Goal: Transaction & Acquisition: Purchase product/service

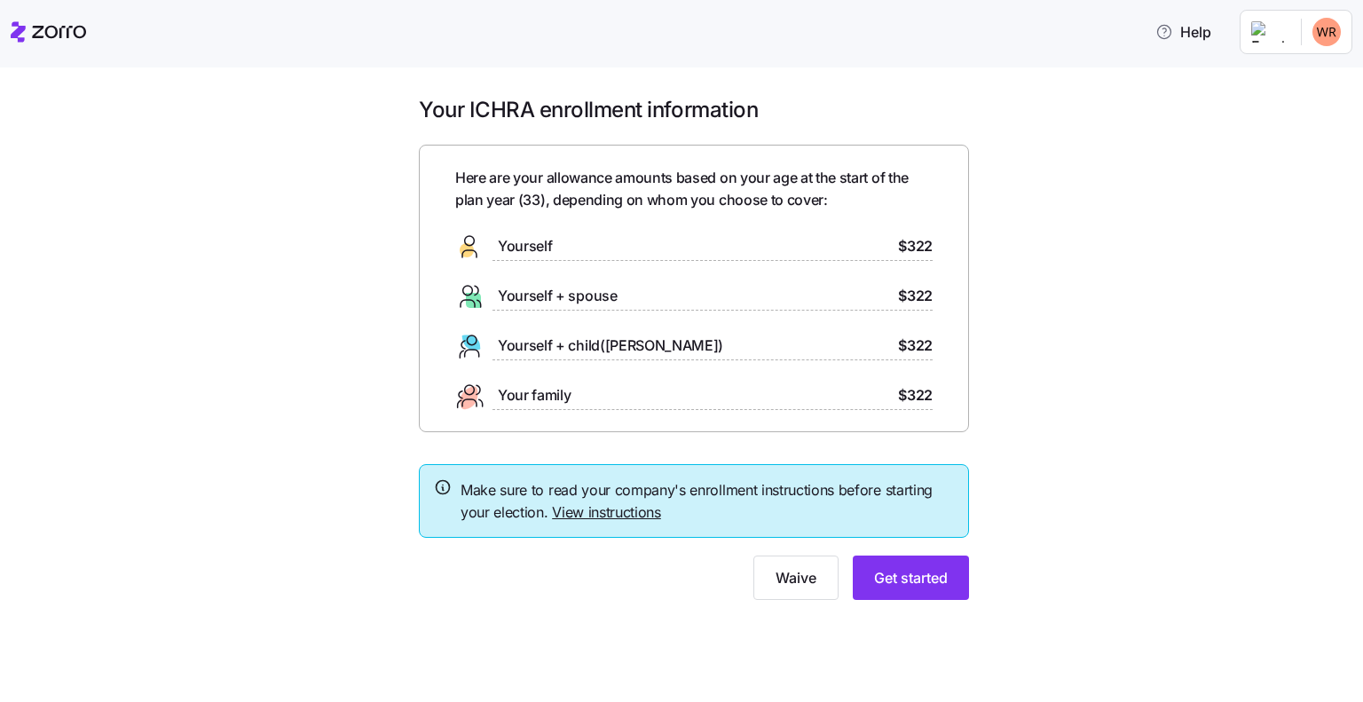
click at [531, 246] on span "Yourself" at bounding box center [525, 246] width 54 height 22
click at [899, 579] on span "Get started" at bounding box center [911, 577] width 74 height 21
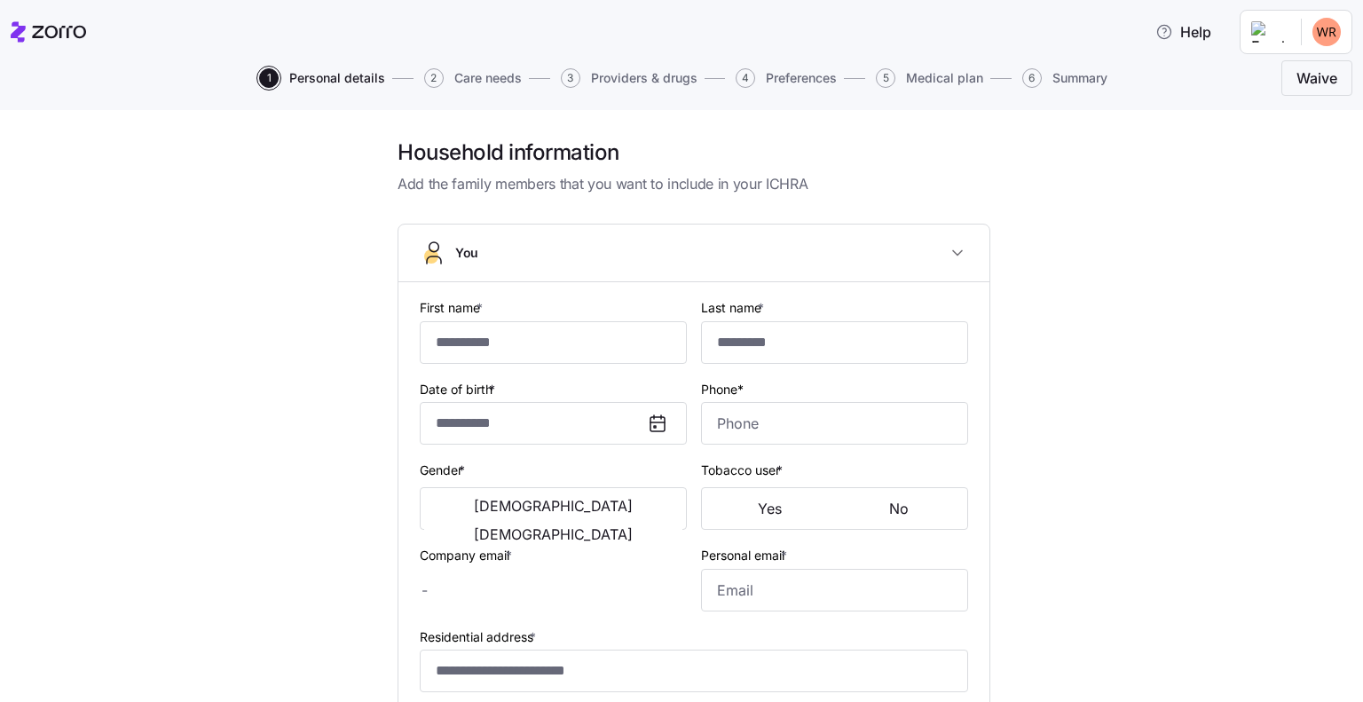
type input "*******"
type input "*****"
type input "wroyer@innvision.net"
type input "royer.whitney@gmail.com"
type input "**********"
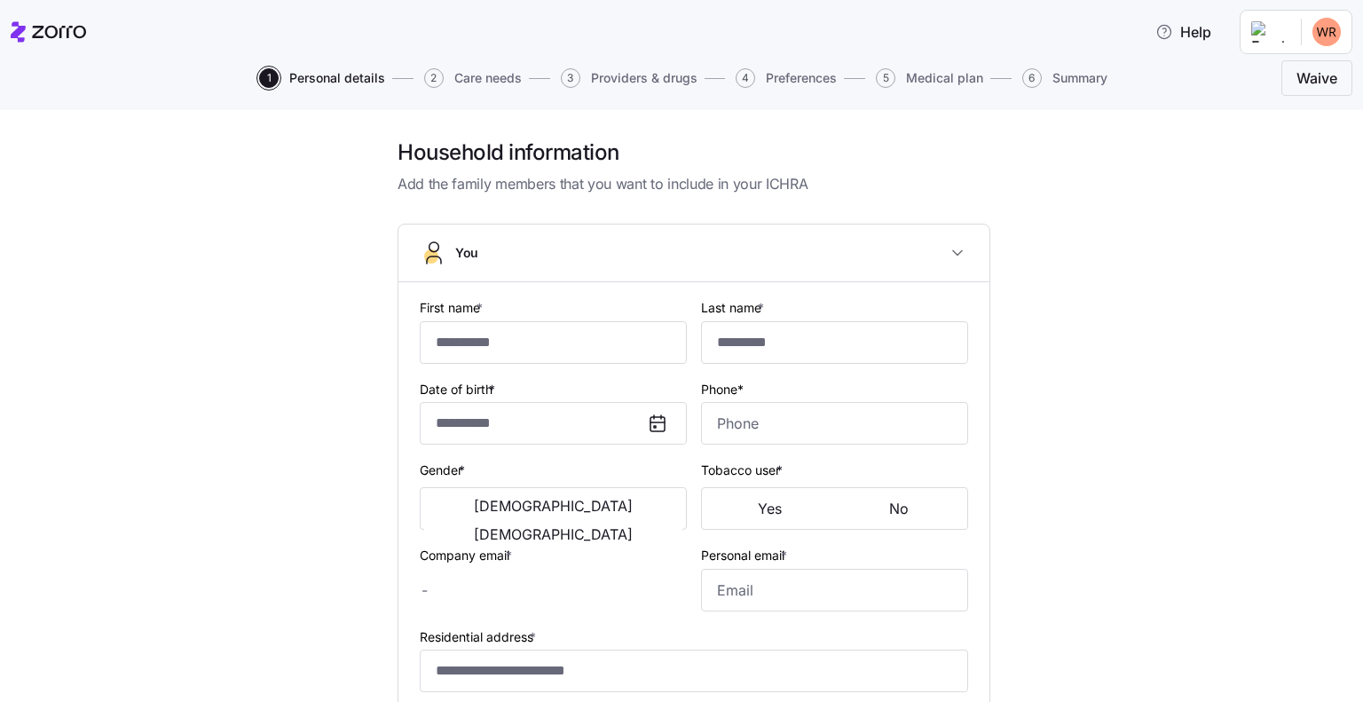
checkbox input "true"
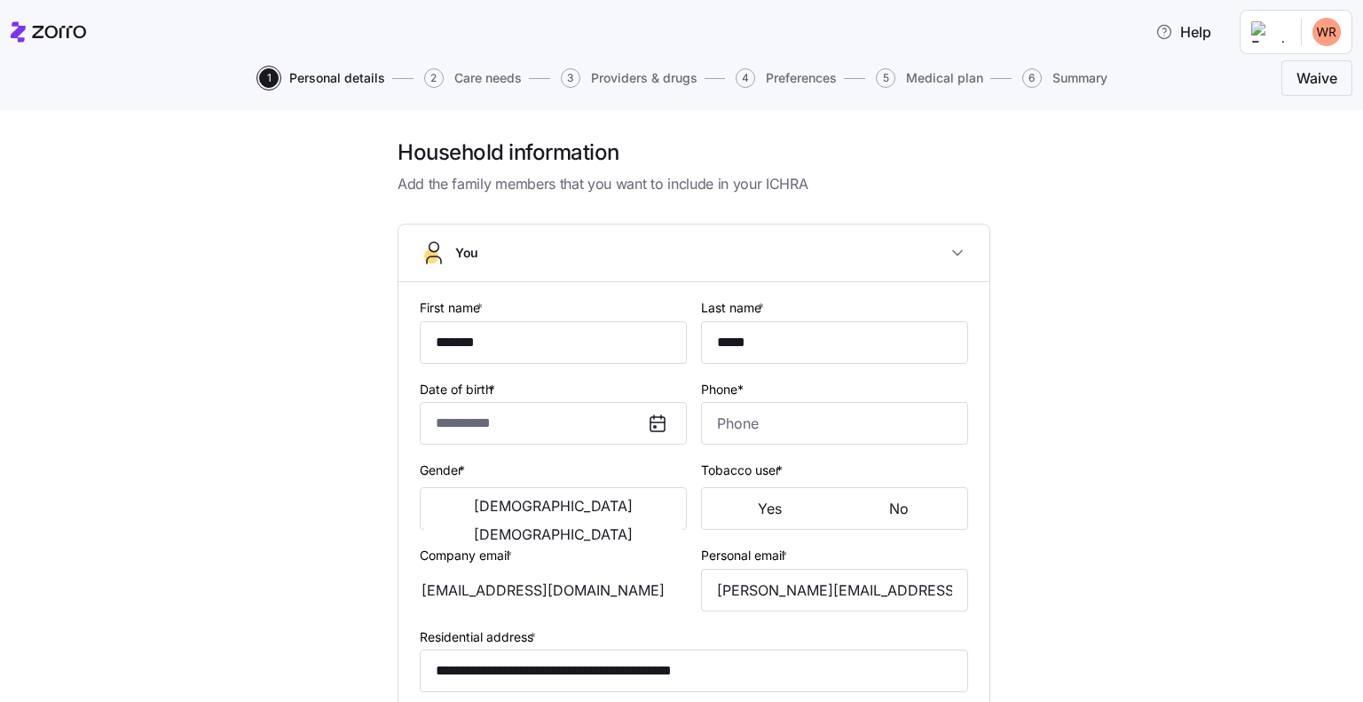
type input "**********"
type input "(770) 530-7054"
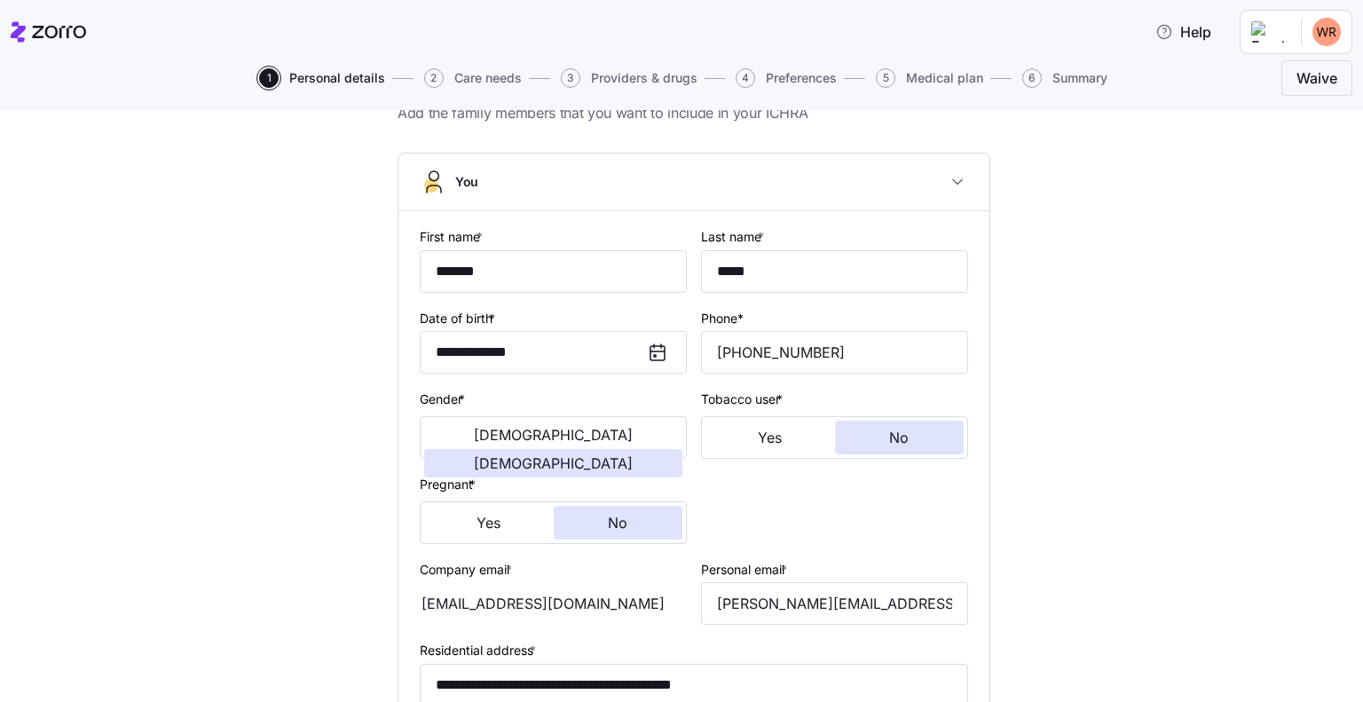
scroll to position [177, 0]
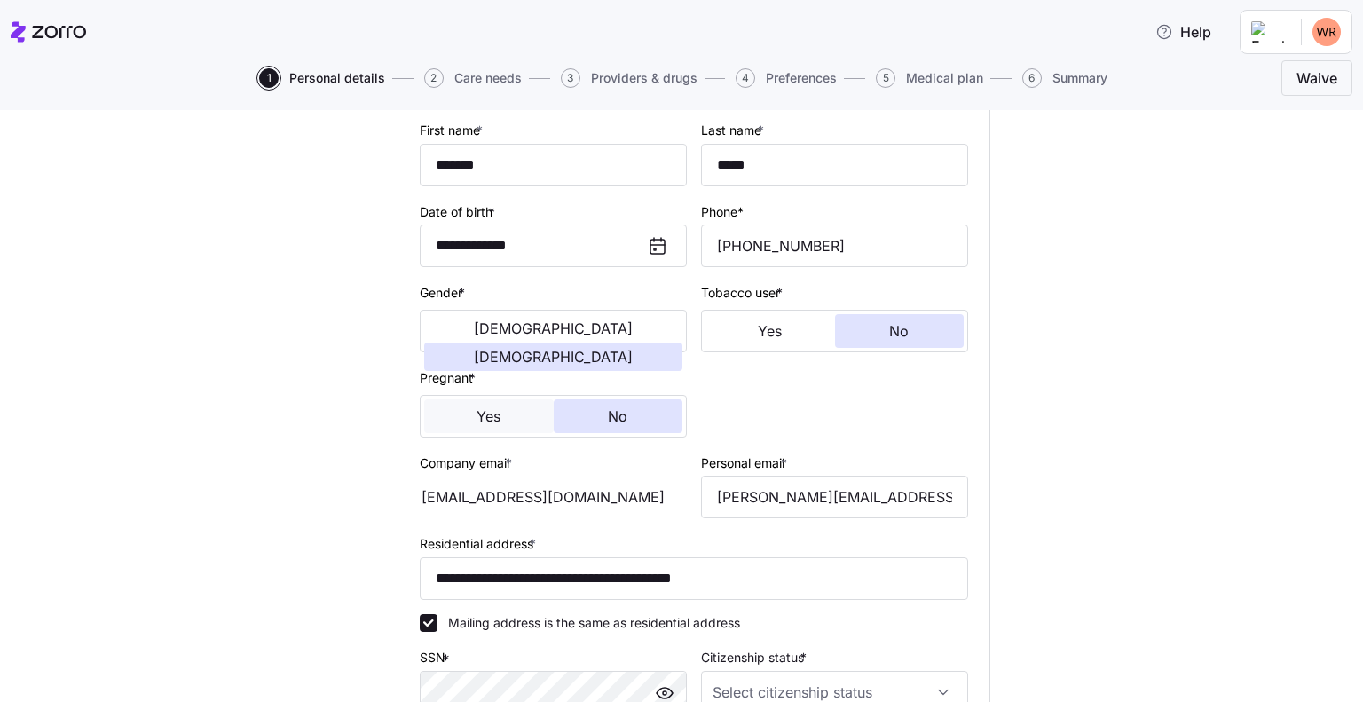
click at [486, 412] on span "Yes" at bounding box center [488, 416] width 24 height 14
click at [310, 479] on div "**********" at bounding box center [694, 483] width 1288 height 1045
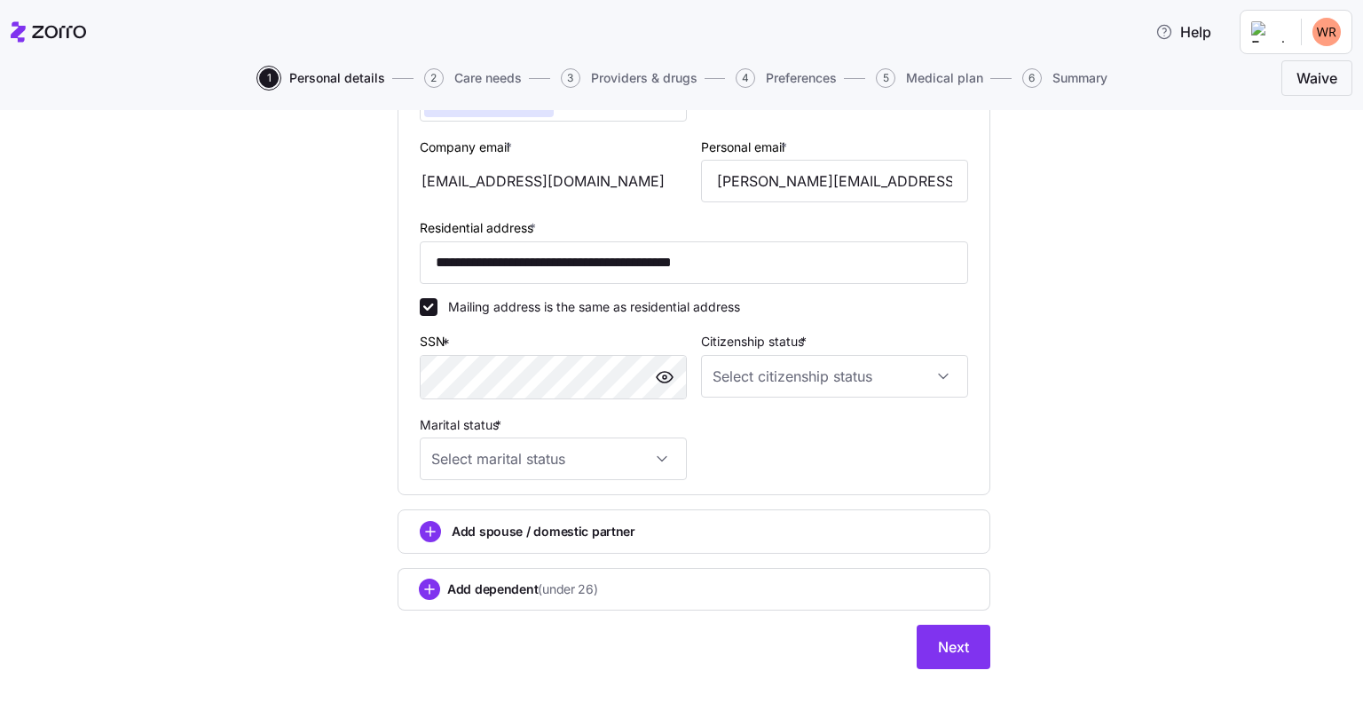
scroll to position [521, 0]
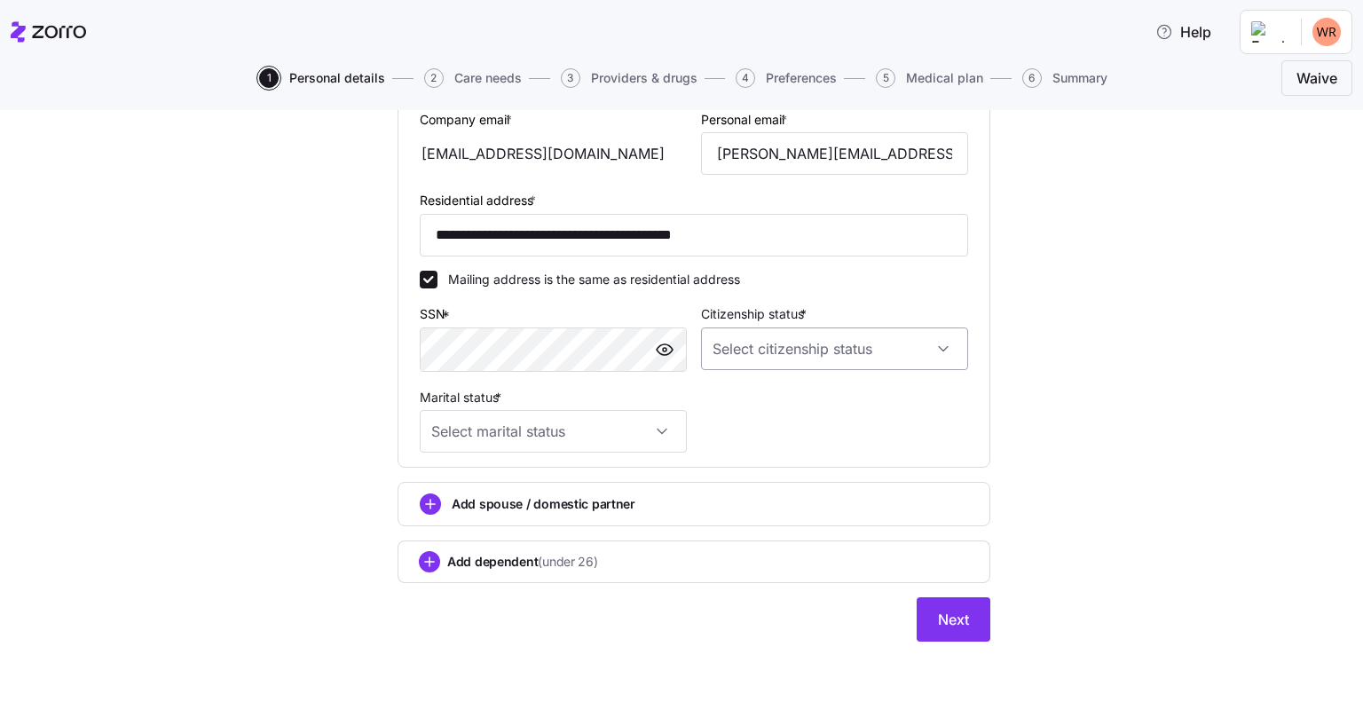
click at [880, 340] on input "Citizenship status *" at bounding box center [834, 348] width 267 height 43
click at [784, 403] on div "US citizen" at bounding box center [827, 399] width 253 height 37
type input "US citizen"
click at [610, 428] on input "Marital status *" at bounding box center [553, 431] width 267 height 43
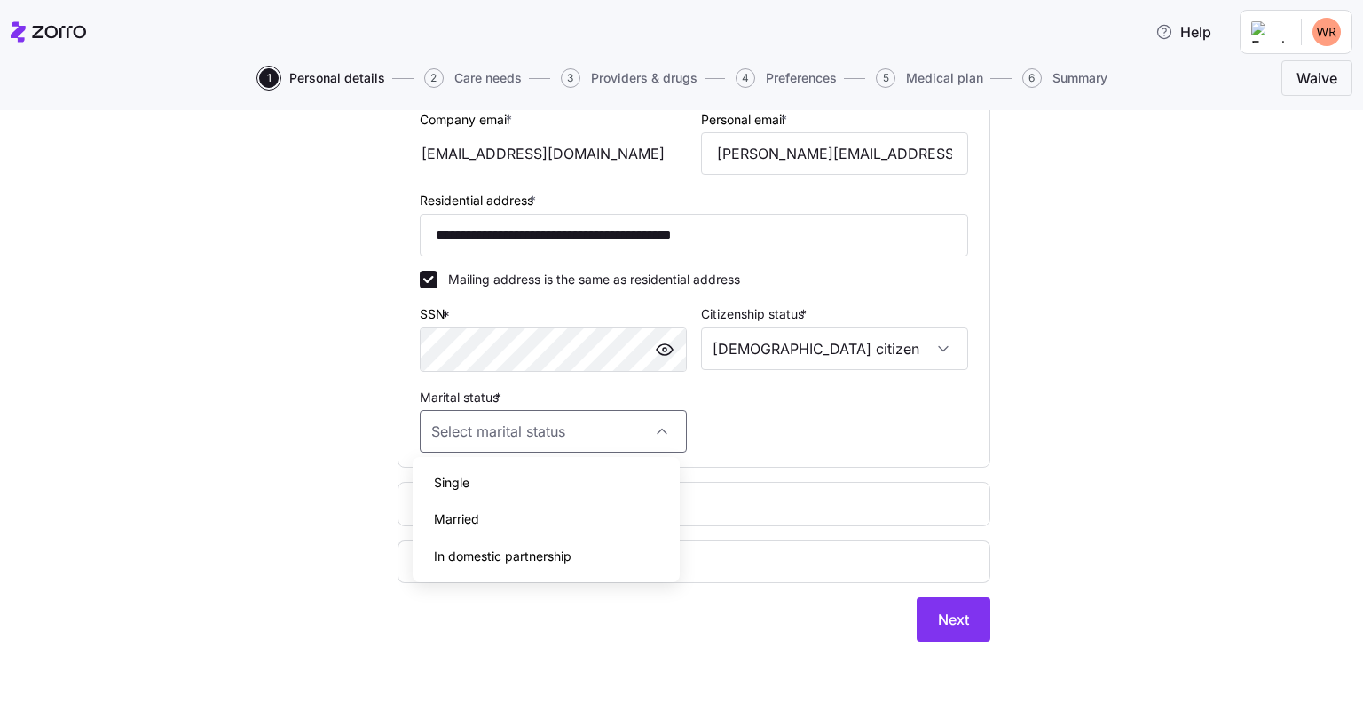
click at [460, 519] on span "Married" at bounding box center [456, 519] width 45 height 20
type input "Married"
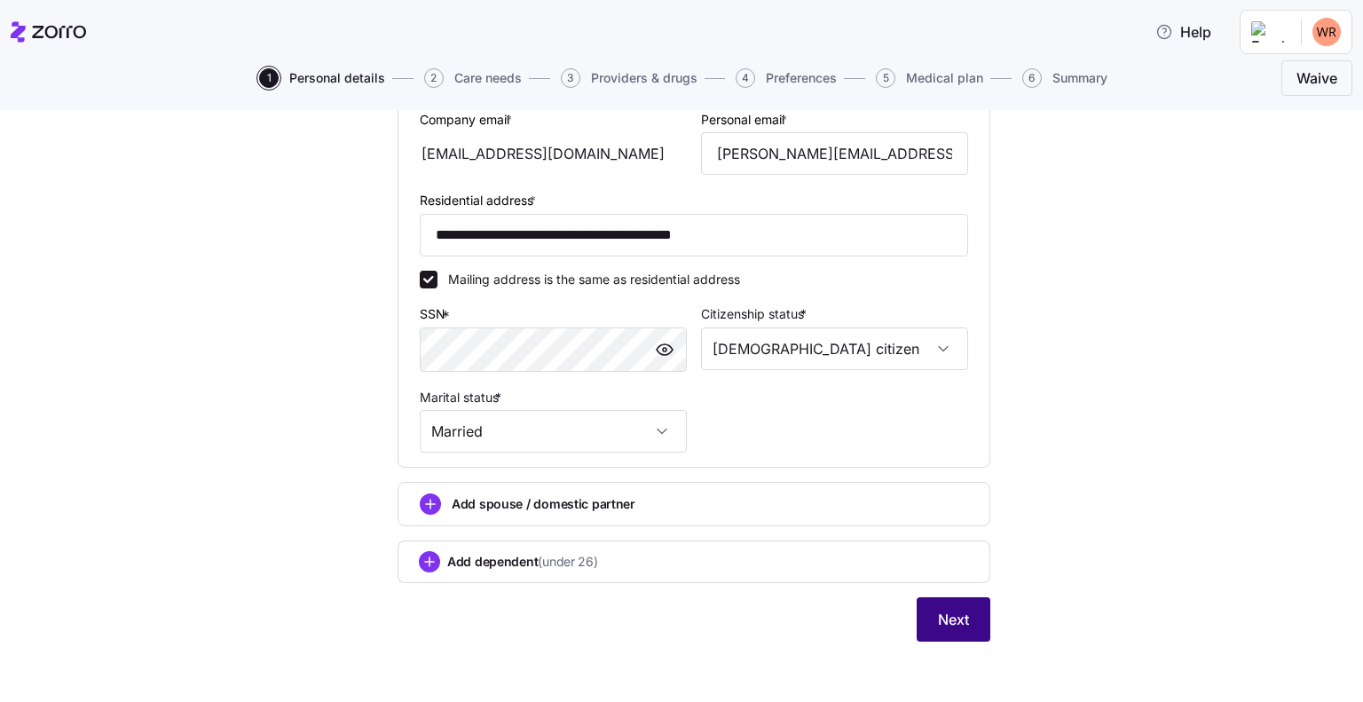
click at [963, 616] on button "Next" at bounding box center [953, 619] width 74 height 44
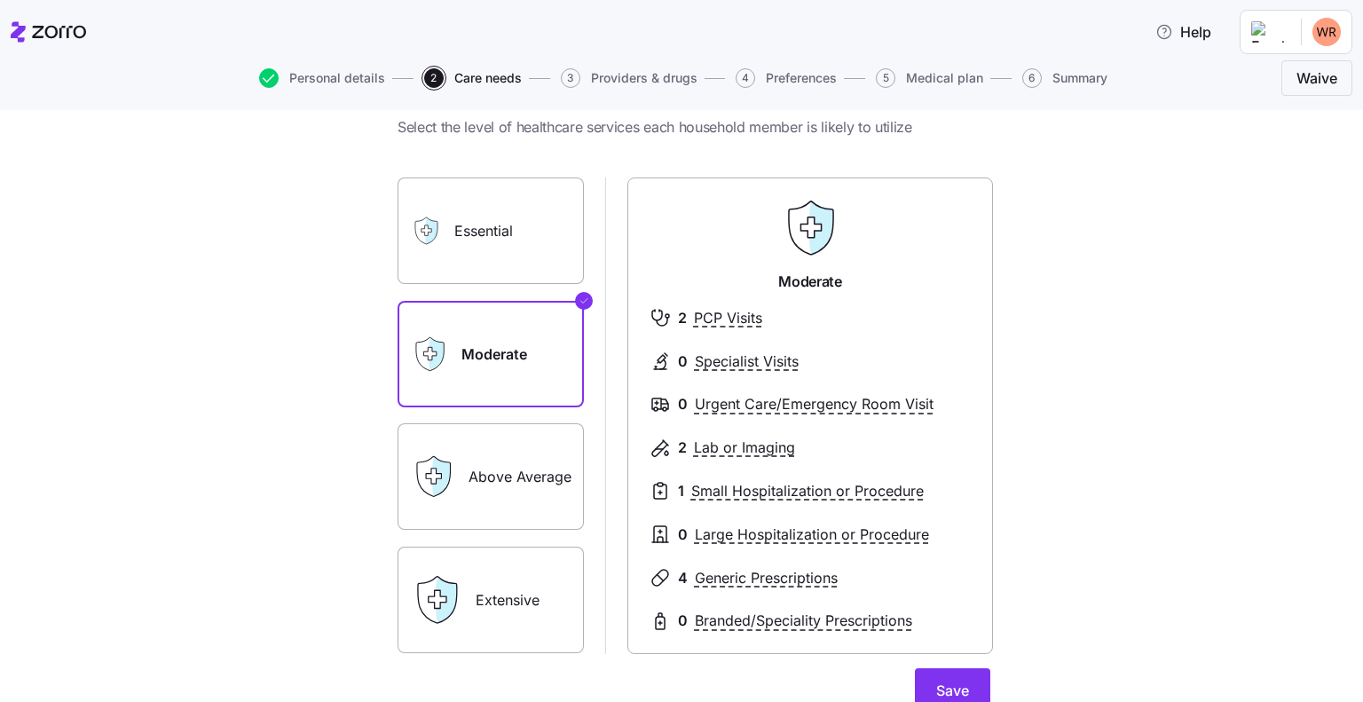
scroll to position [89, 0]
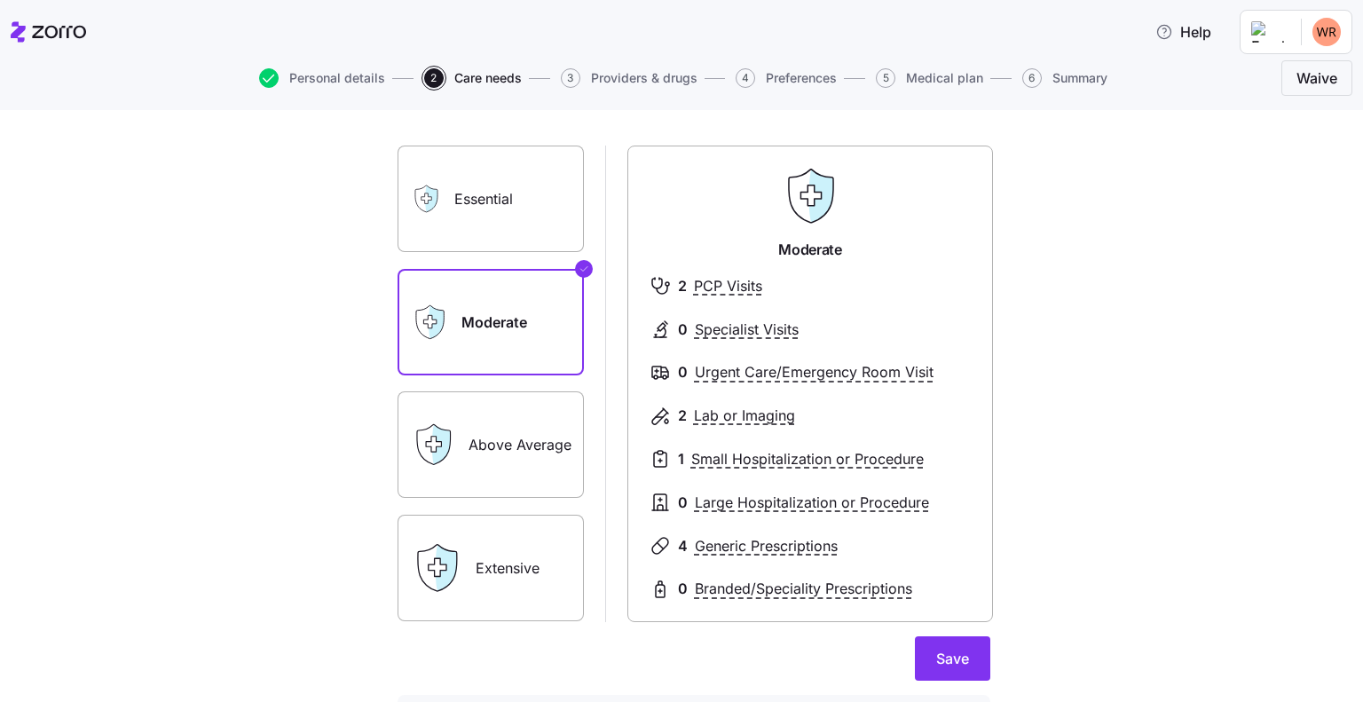
click at [523, 434] on label "Above Average" at bounding box center [490, 444] width 186 height 106
click at [0, 0] on input "Above Average" at bounding box center [0, 0] width 0 height 0
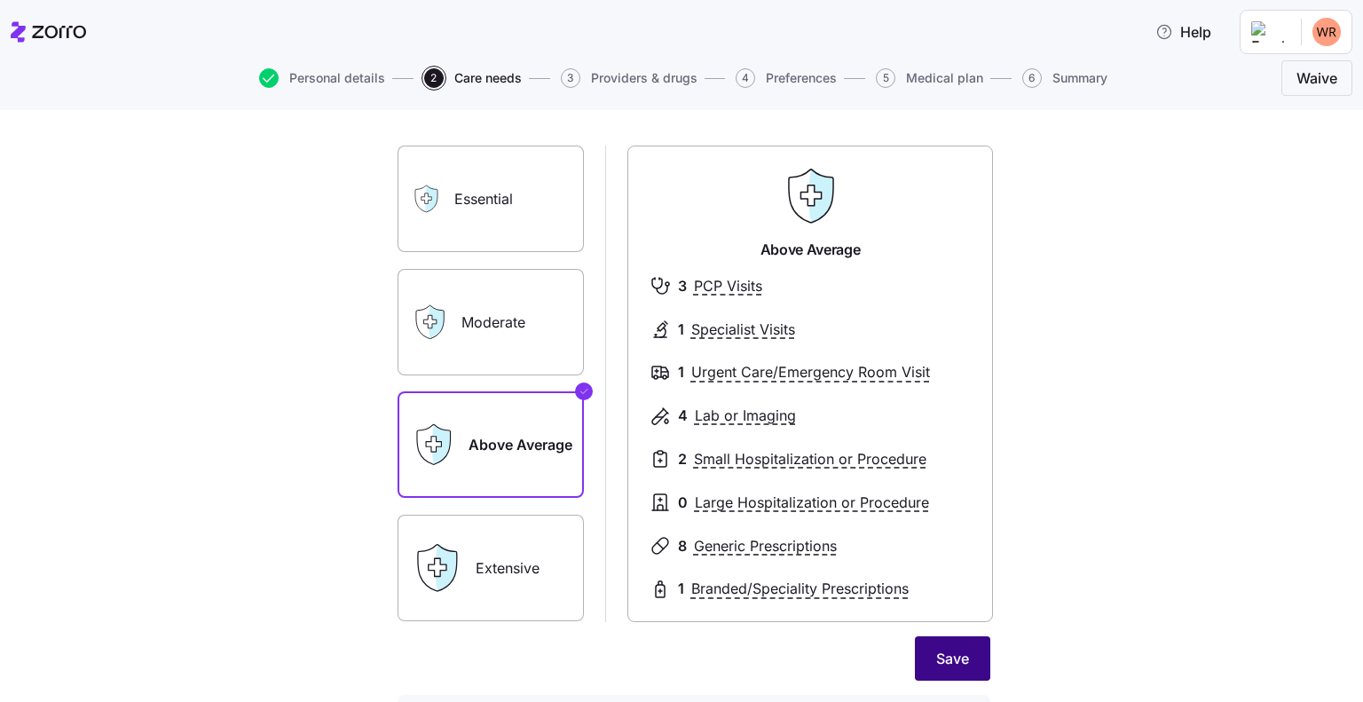
click at [944, 652] on span "Save" at bounding box center [952, 658] width 33 height 21
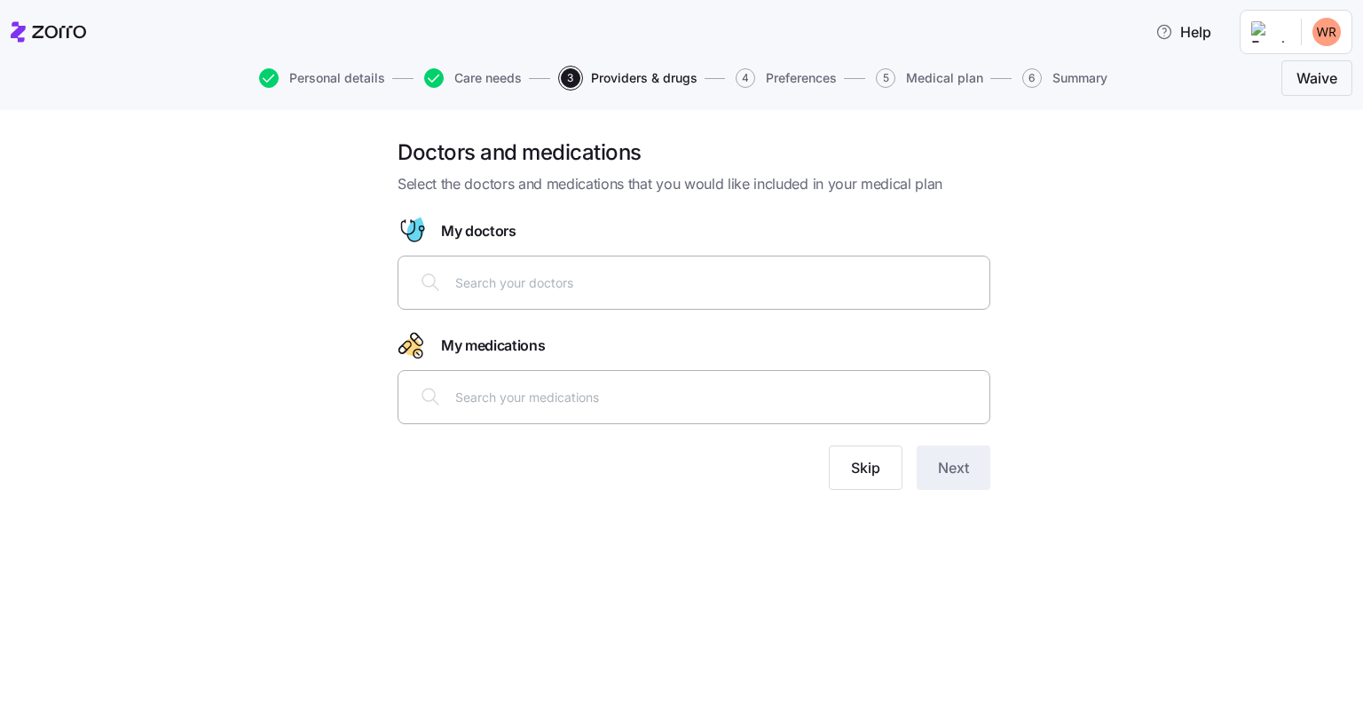
click at [492, 279] on input "text" at bounding box center [716, 282] width 523 height 20
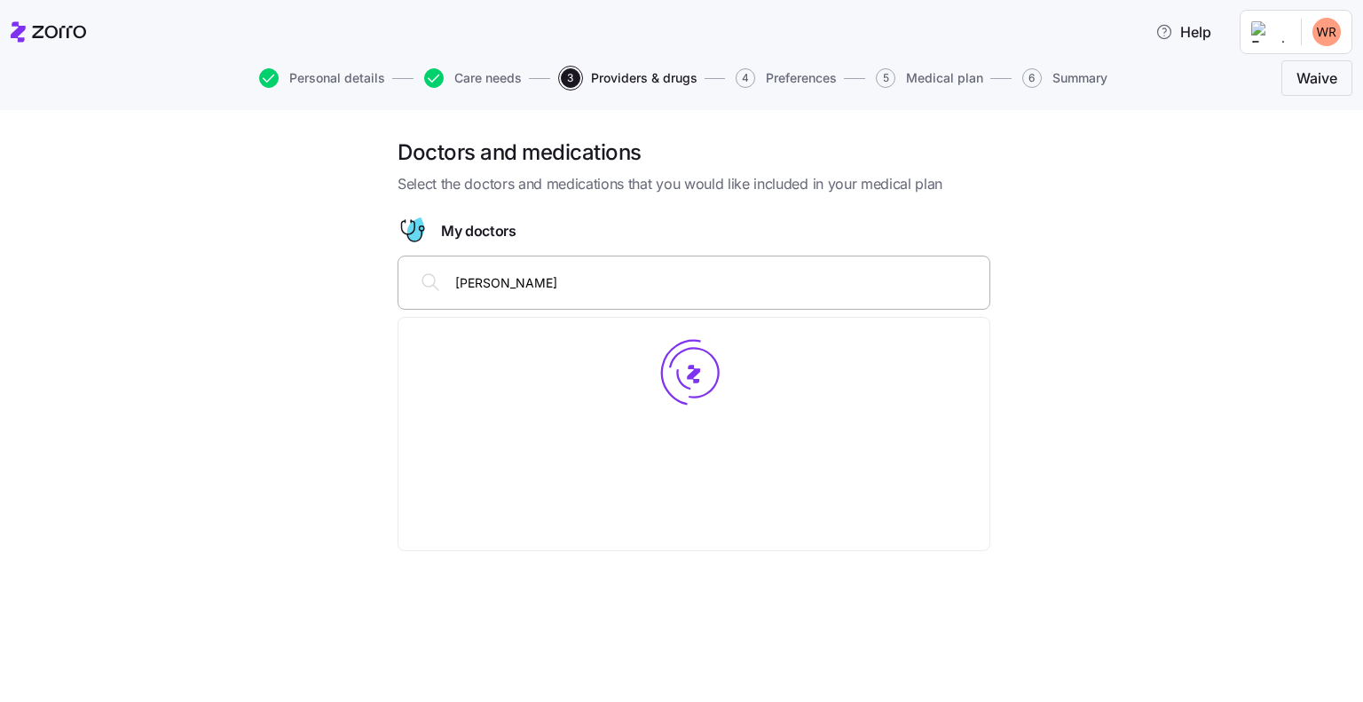
type input "cissell"
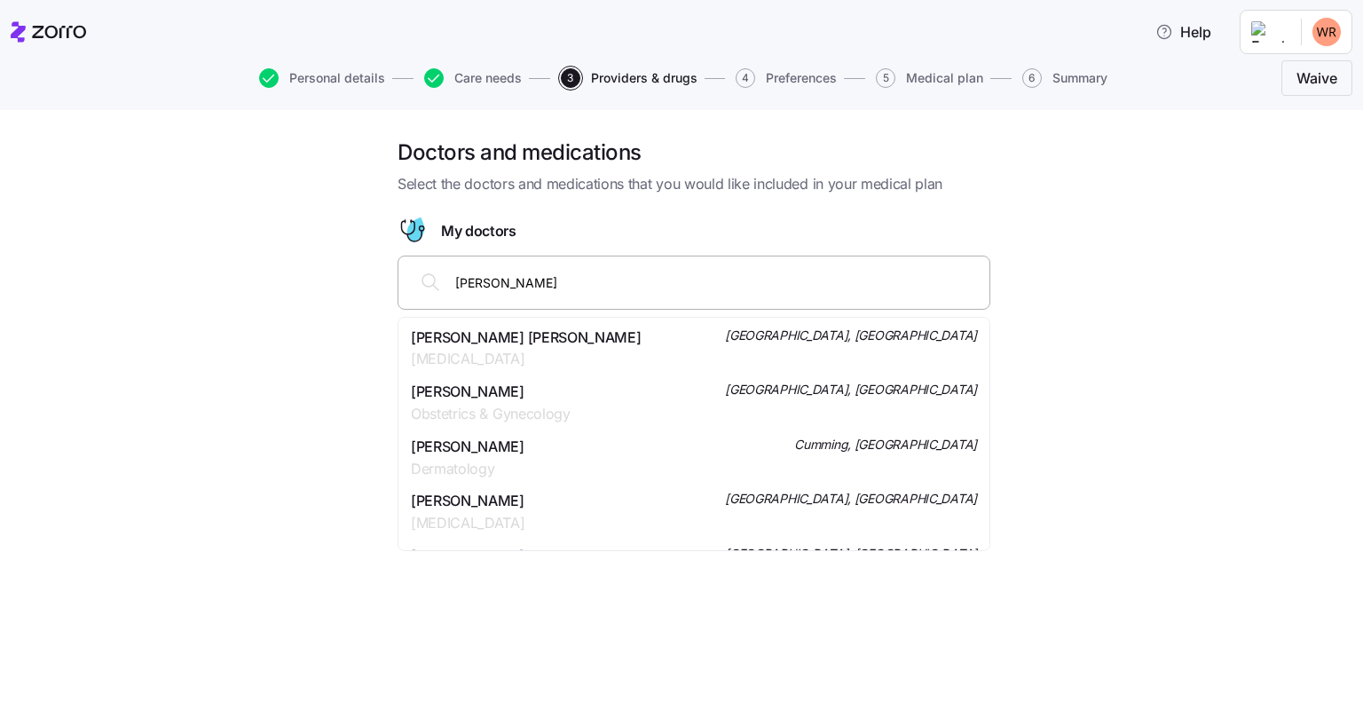
click at [529, 408] on span "Obstetrics & Gynecology" at bounding box center [491, 414] width 160 height 22
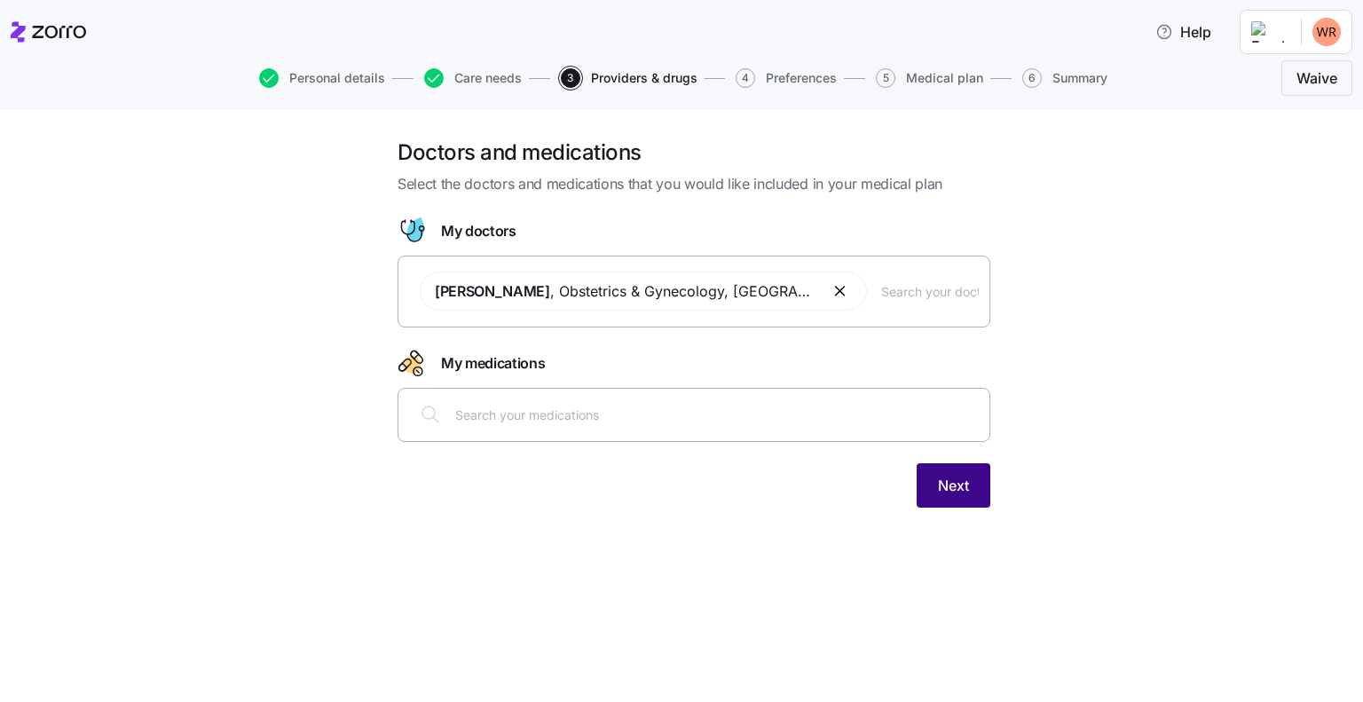
click at [961, 483] on span "Next" at bounding box center [953, 485] width 31 height 21
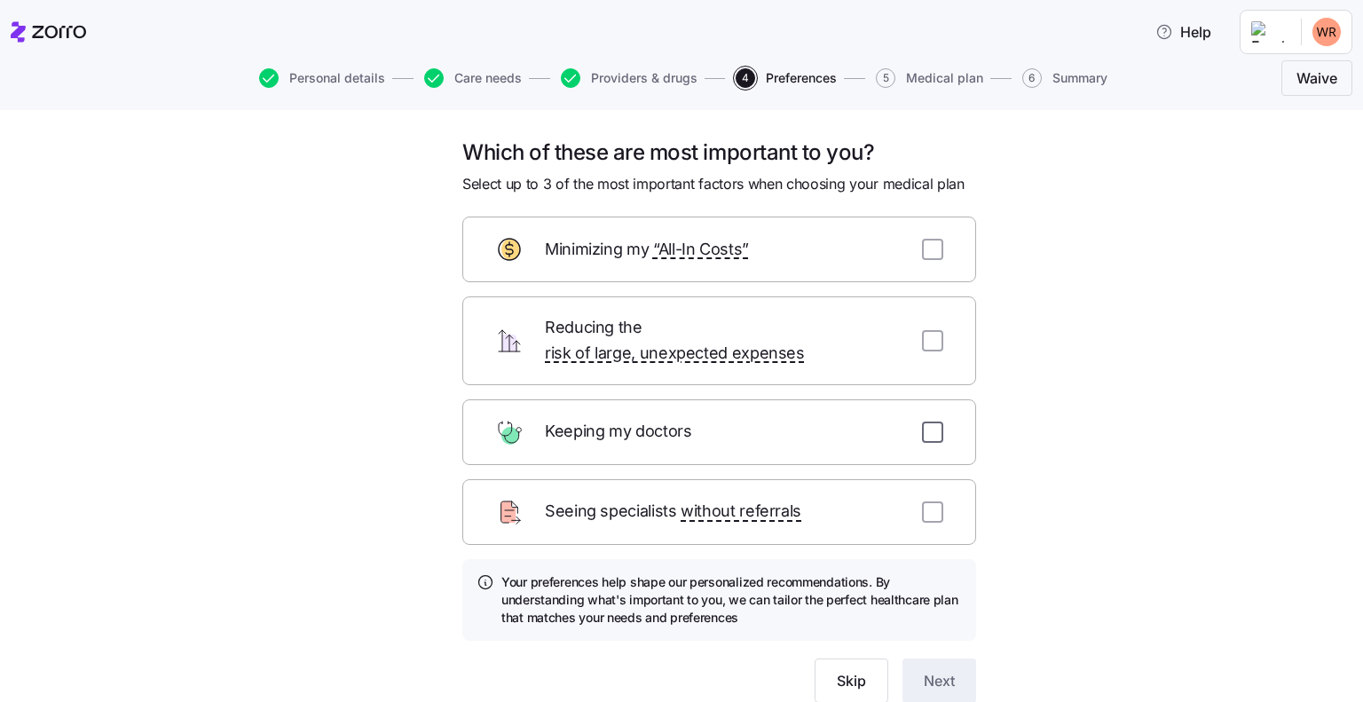
click at [930, 421] on input "checkbox" at bounding box center [932, 431] width 21 height 21
checkbox input "true"
click at [923, 501] on input "checkbox" at bounding box center [932, 511] width 21 height 21
checkbox input "true"
click at [950, 673] on button "Next" at bounding box center [939, 680] width 74 height 44
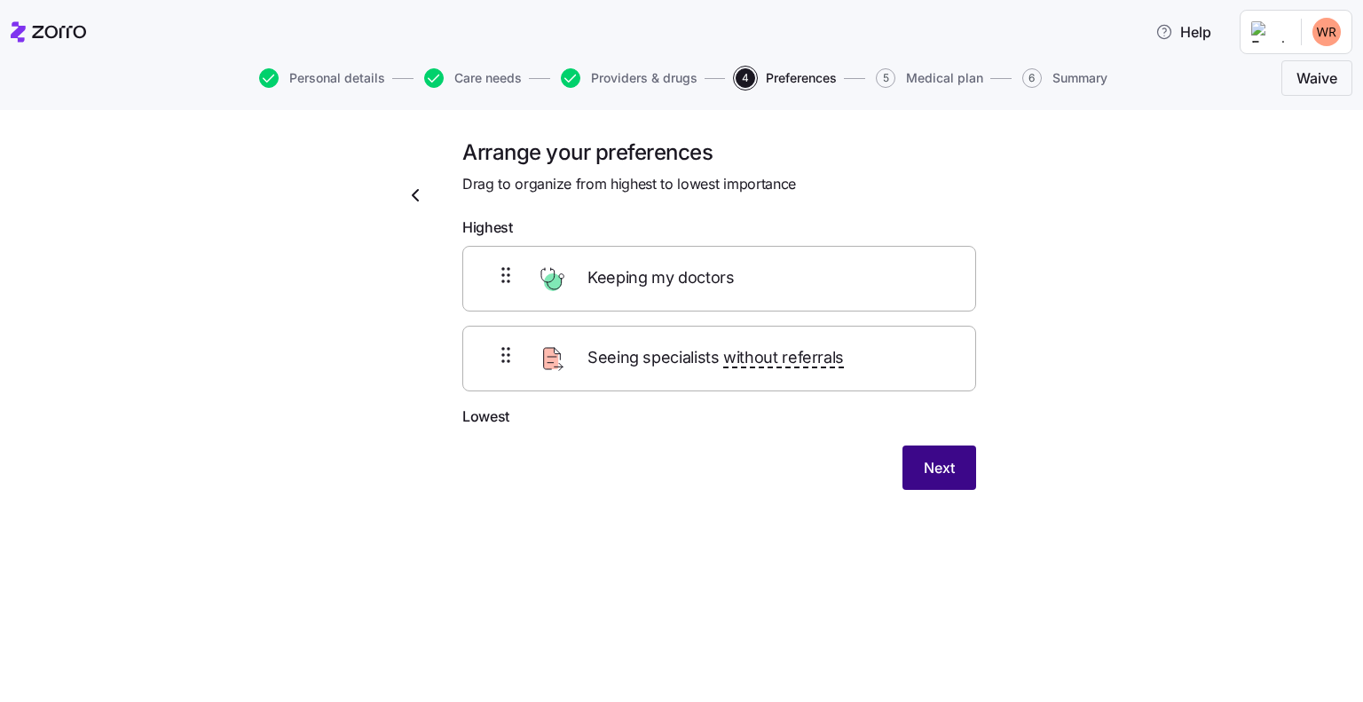
click at [944, 464] on span "Next" at bounding box center [939, 467] width 31 height 21
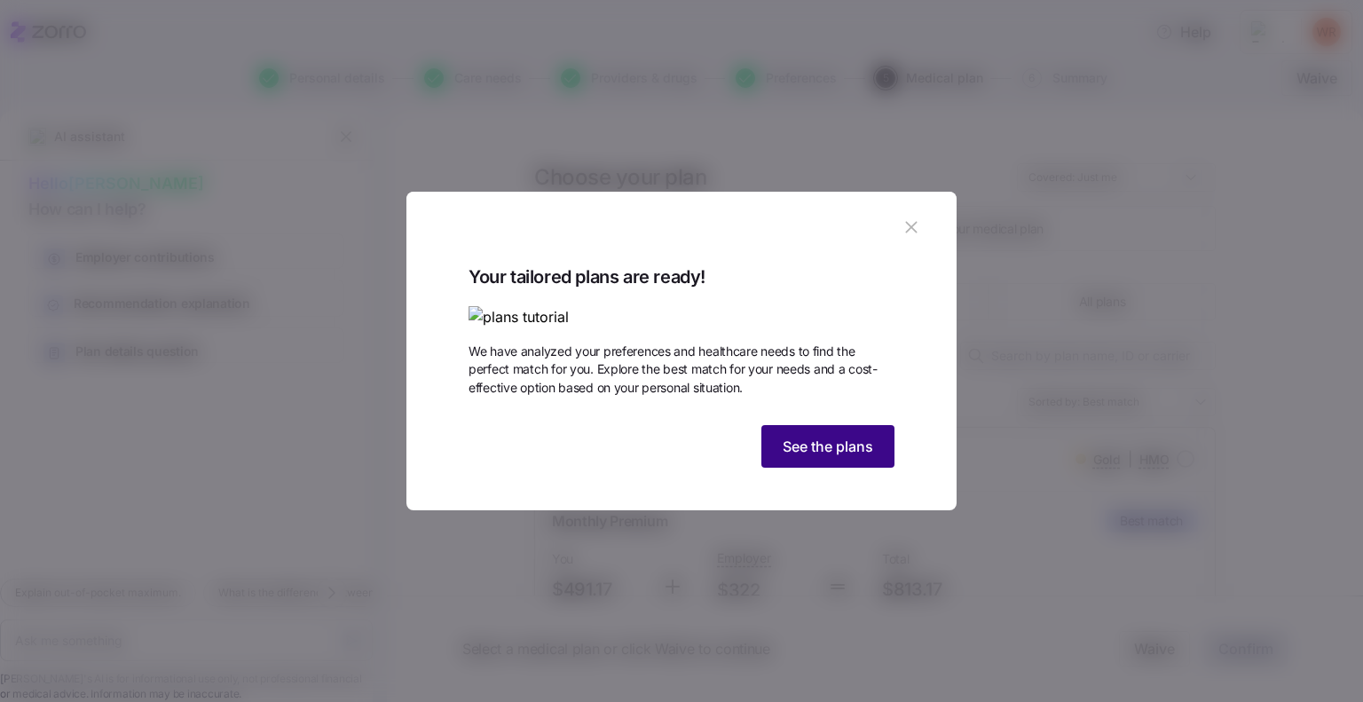
click at [850, 457] on span "See the plans" at bounding box center [828, 446] width 90 height 21
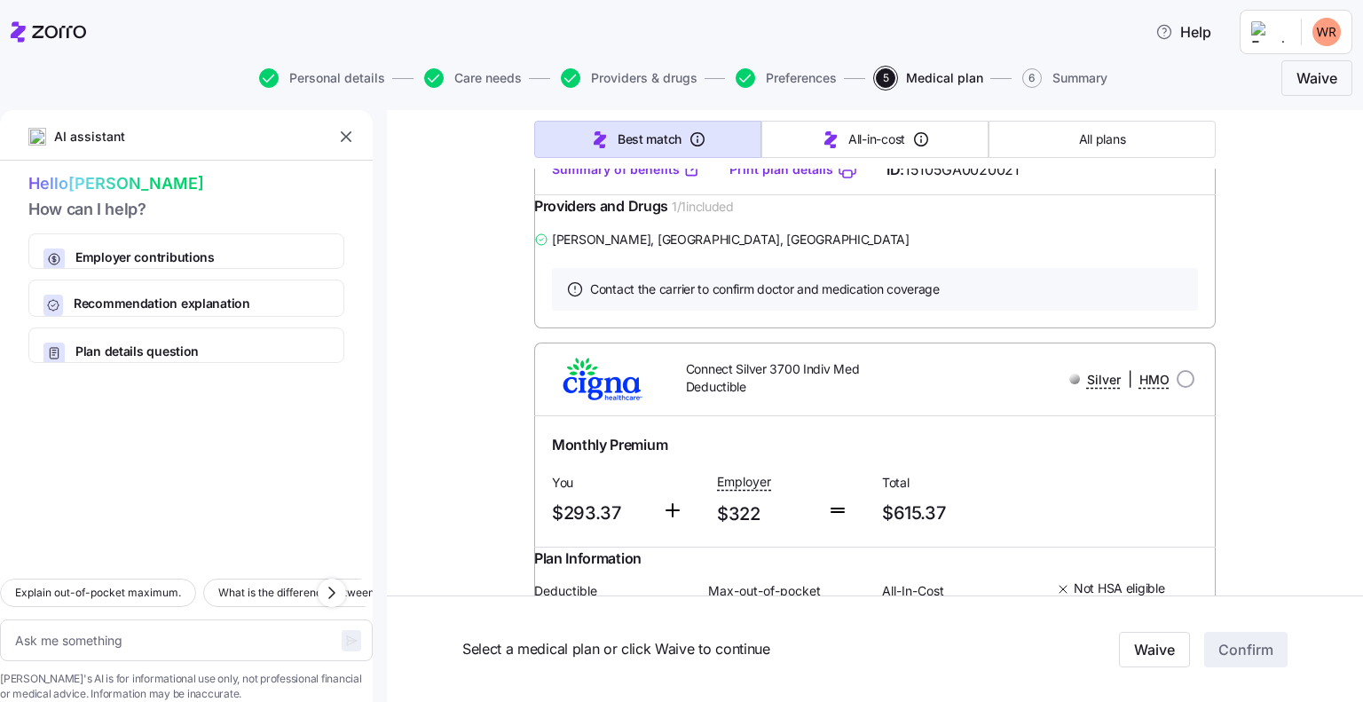
scroll to position [2662, 0]
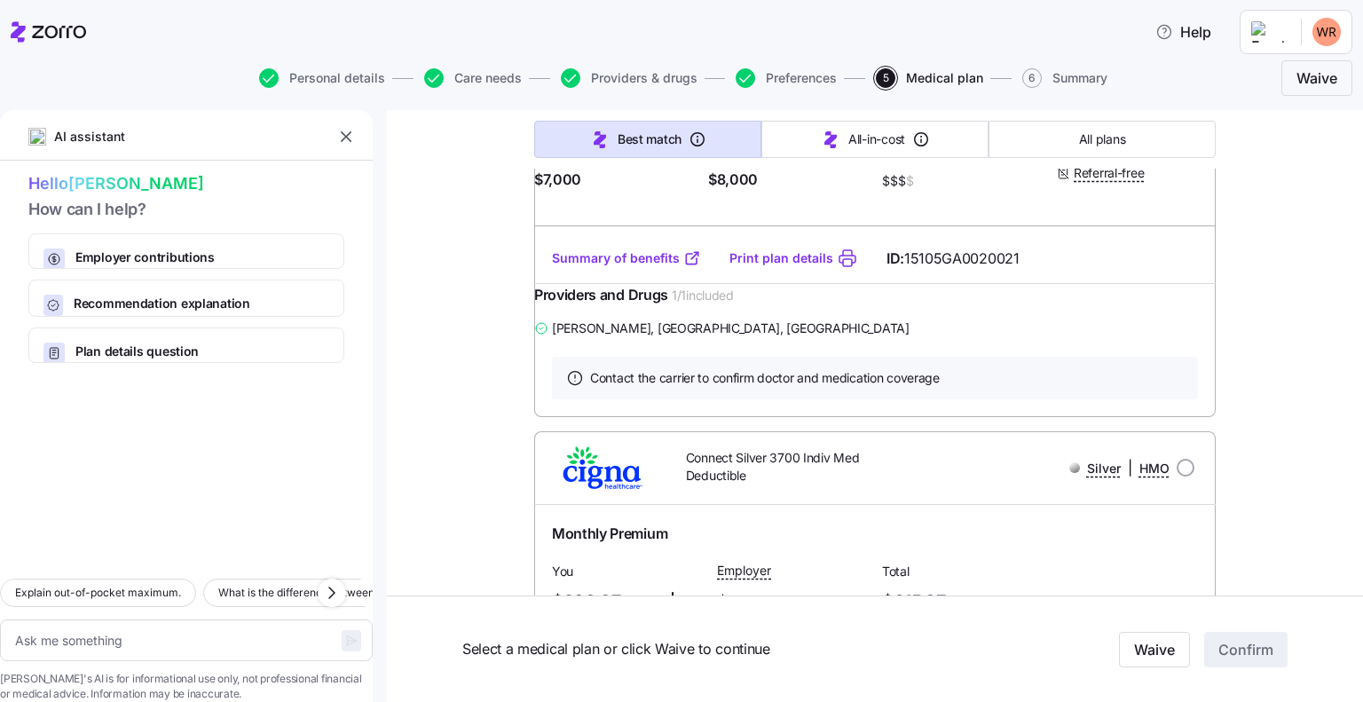
click at [1250, 478] on div "Choose your plan Covered: Just me Innvision Hospitality, Inc is contributing $3…" at bounding box center [875, 358] width 976 height 5821
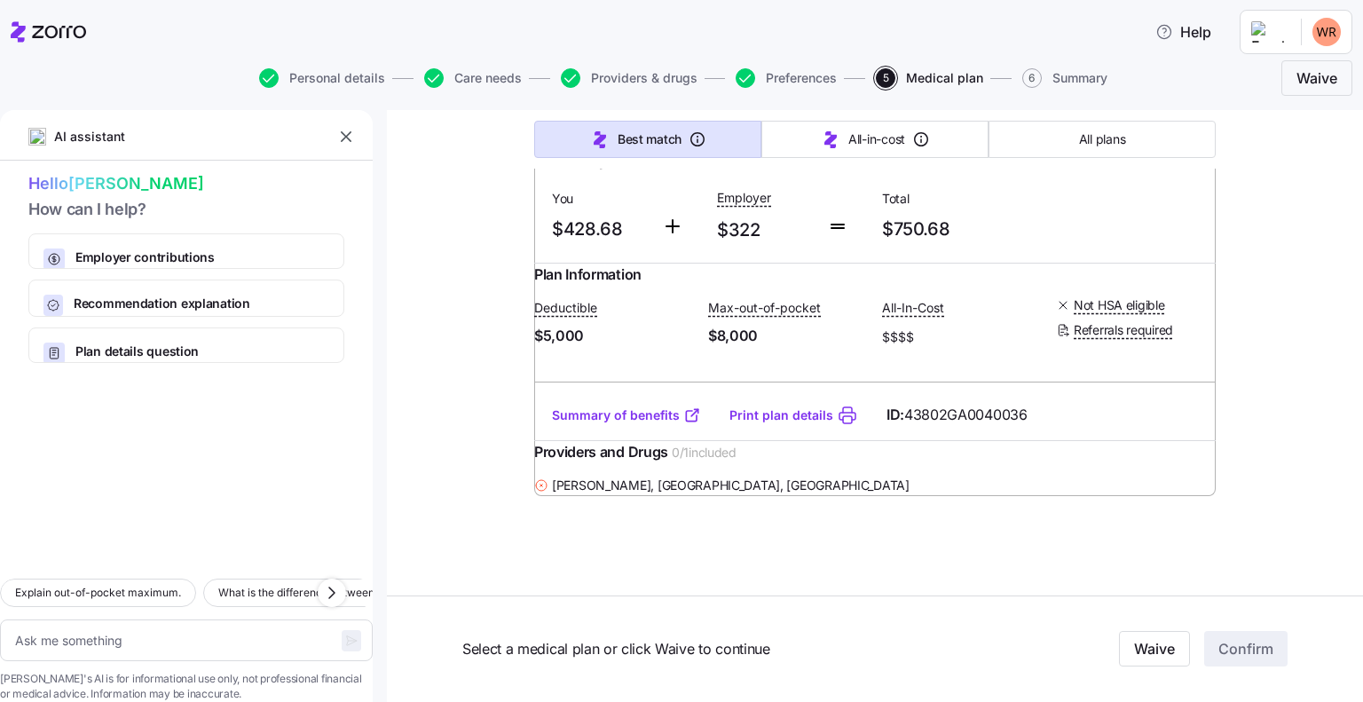
scroll to position [0, 0]
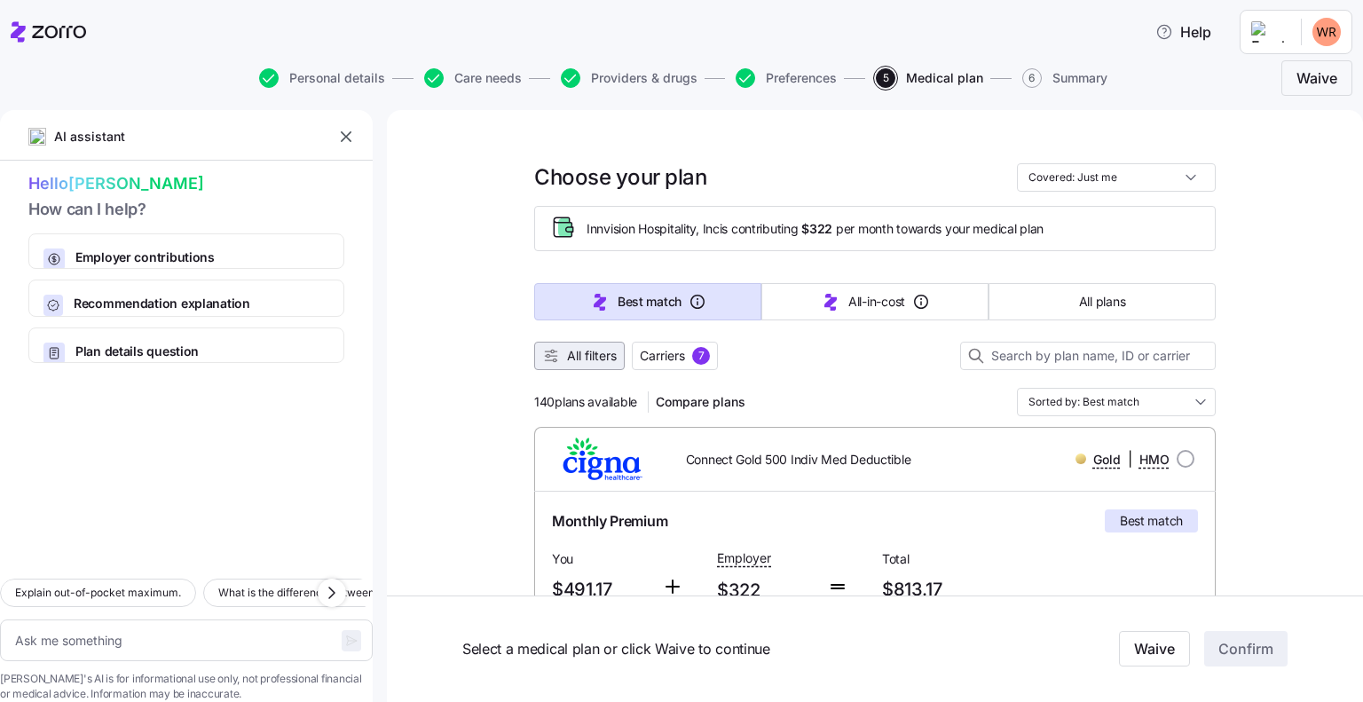
click at [558, 366] on button "All filters" at bounding box center [579, 356] width 90 height 28
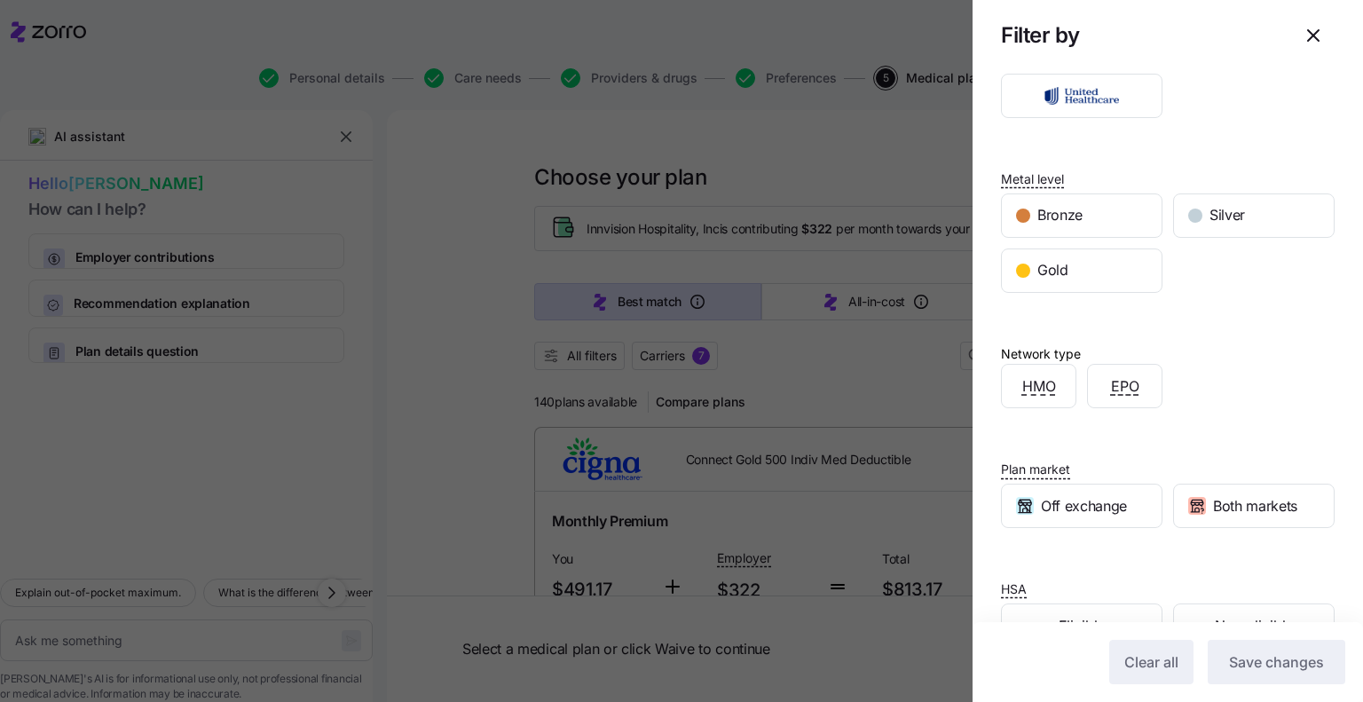
scroll to position [161, 0]
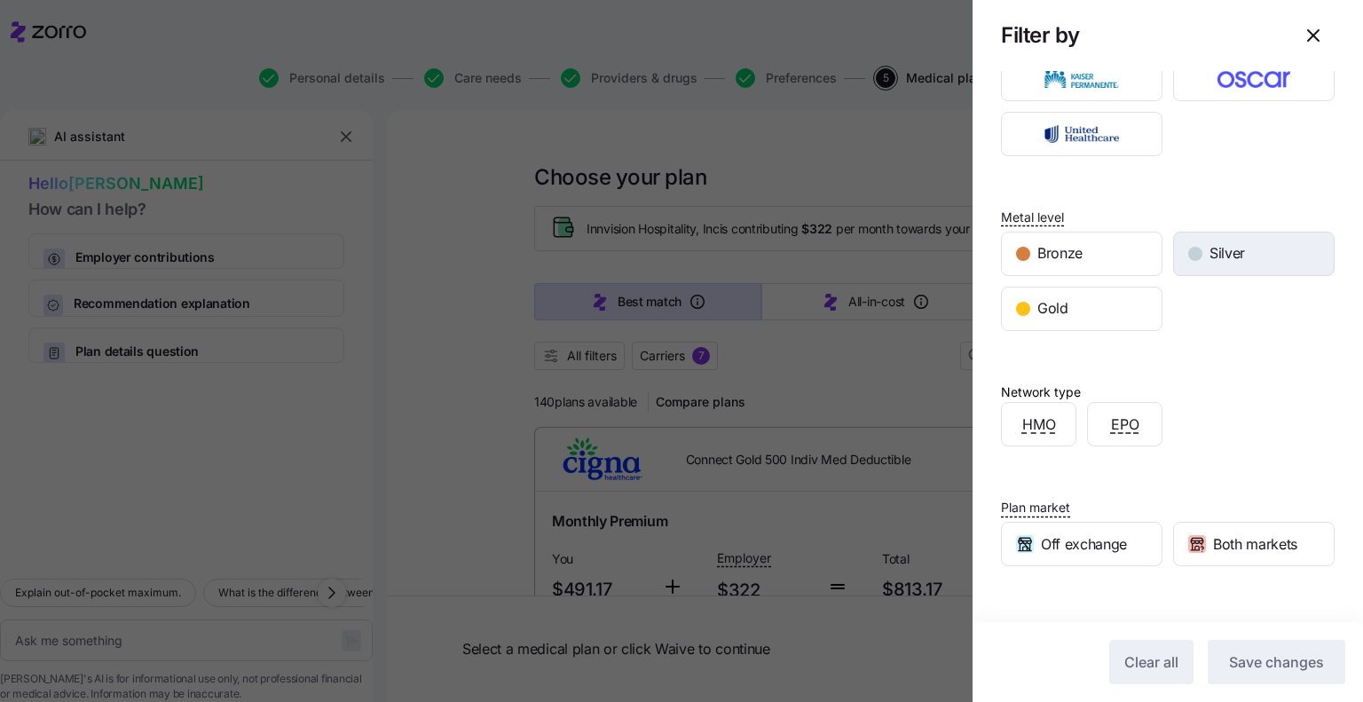
click at [1214, 243] on span "Silver" at bounding box center [1226, 253] width 35 height 22
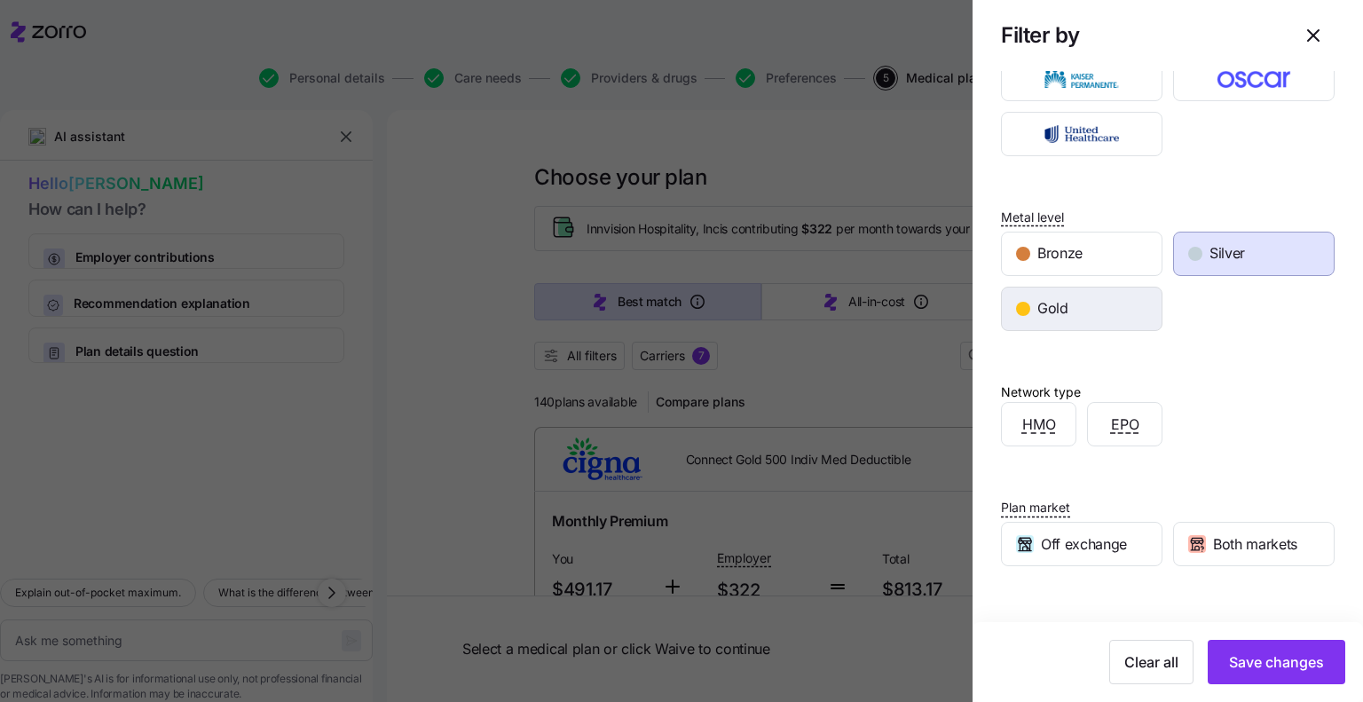
click at [1123, 301] on div "Gold" at bounding box center [1082, 308] width 160 height 43
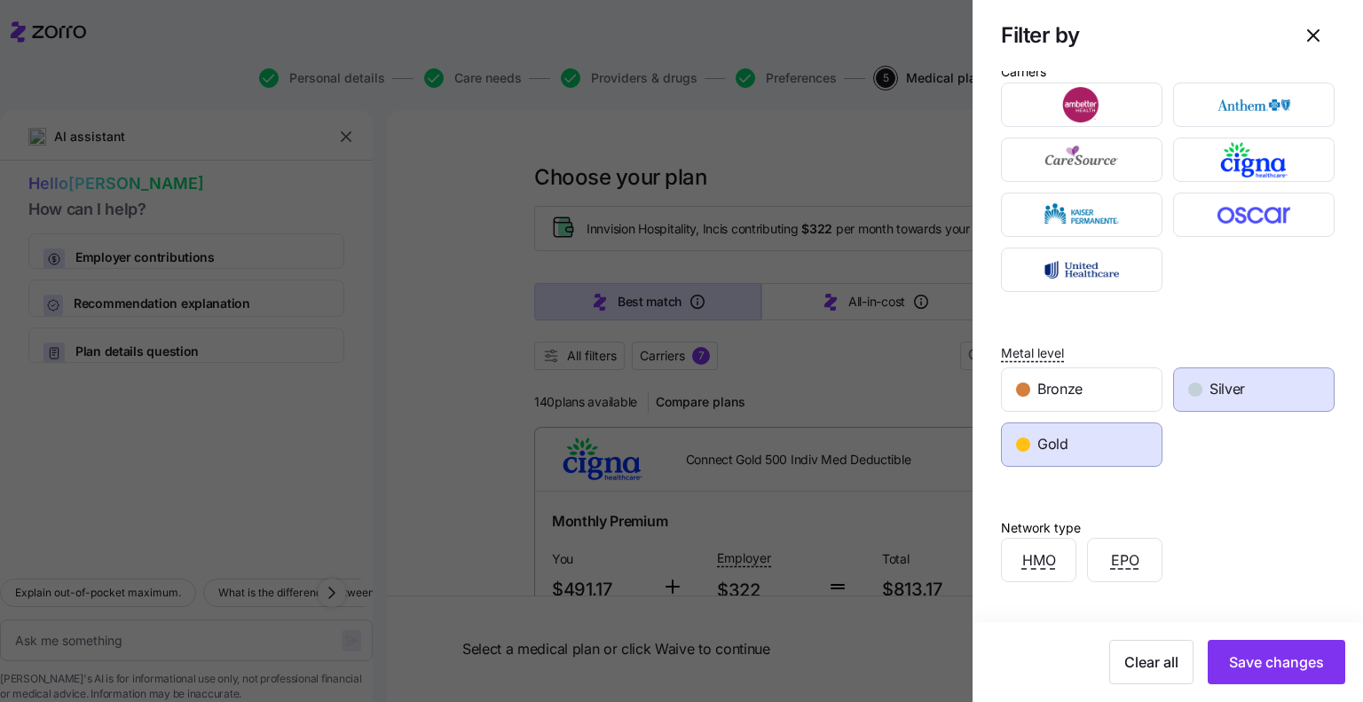
scroll to position [0, 0]
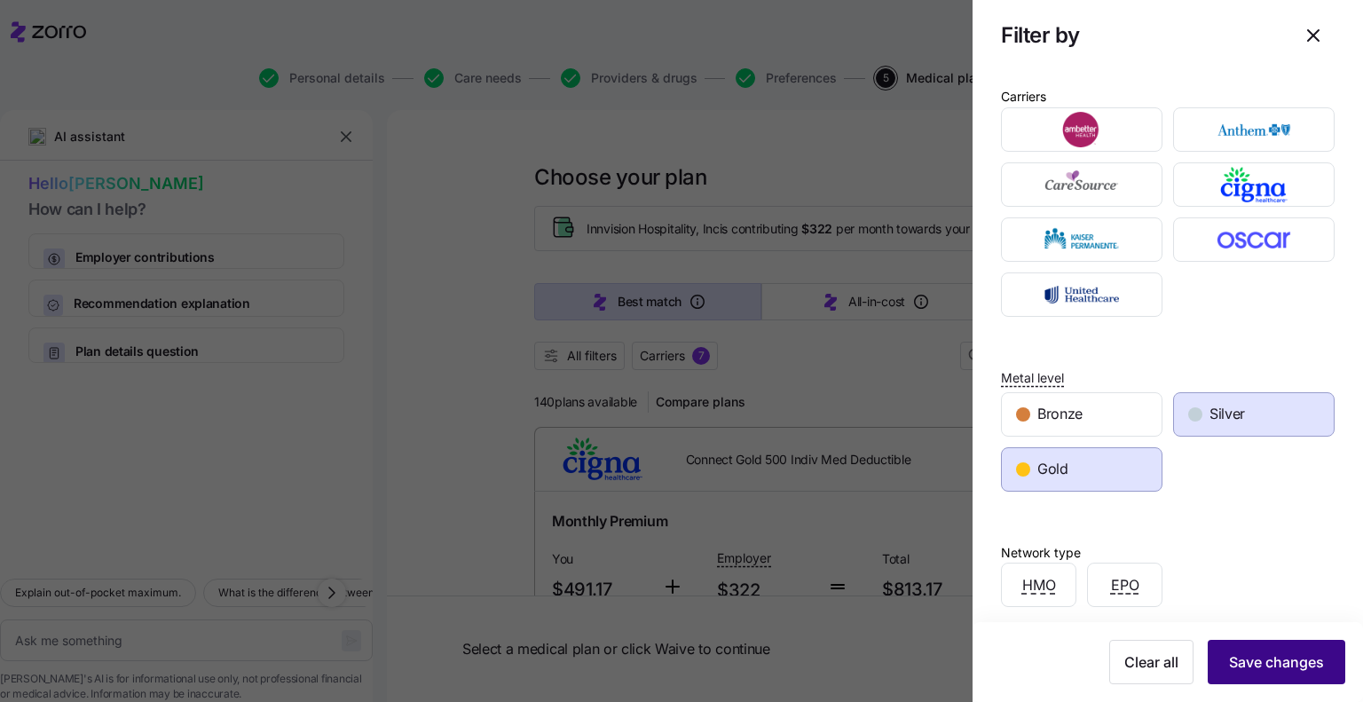
click at [1288, 672] on span "Save changes" at bounding box center [1276, 661] width 95 height 21
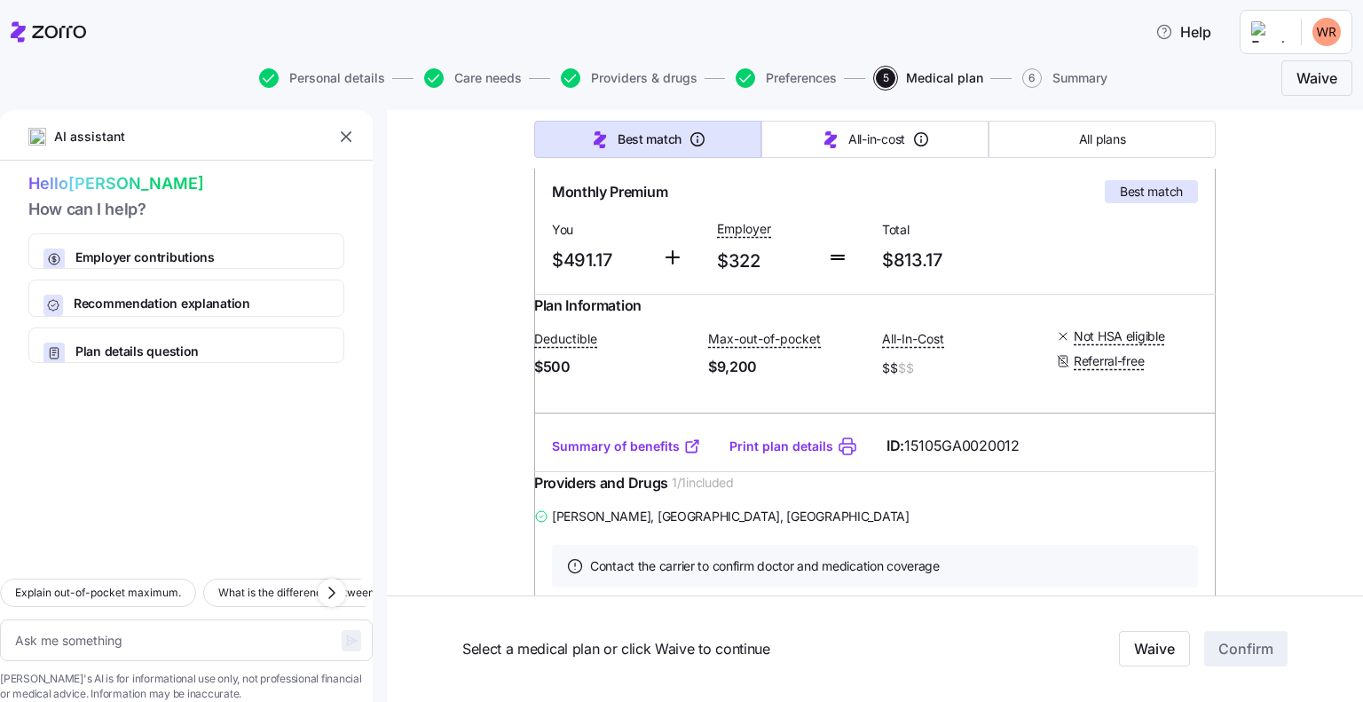
scroll to position [355, 0]
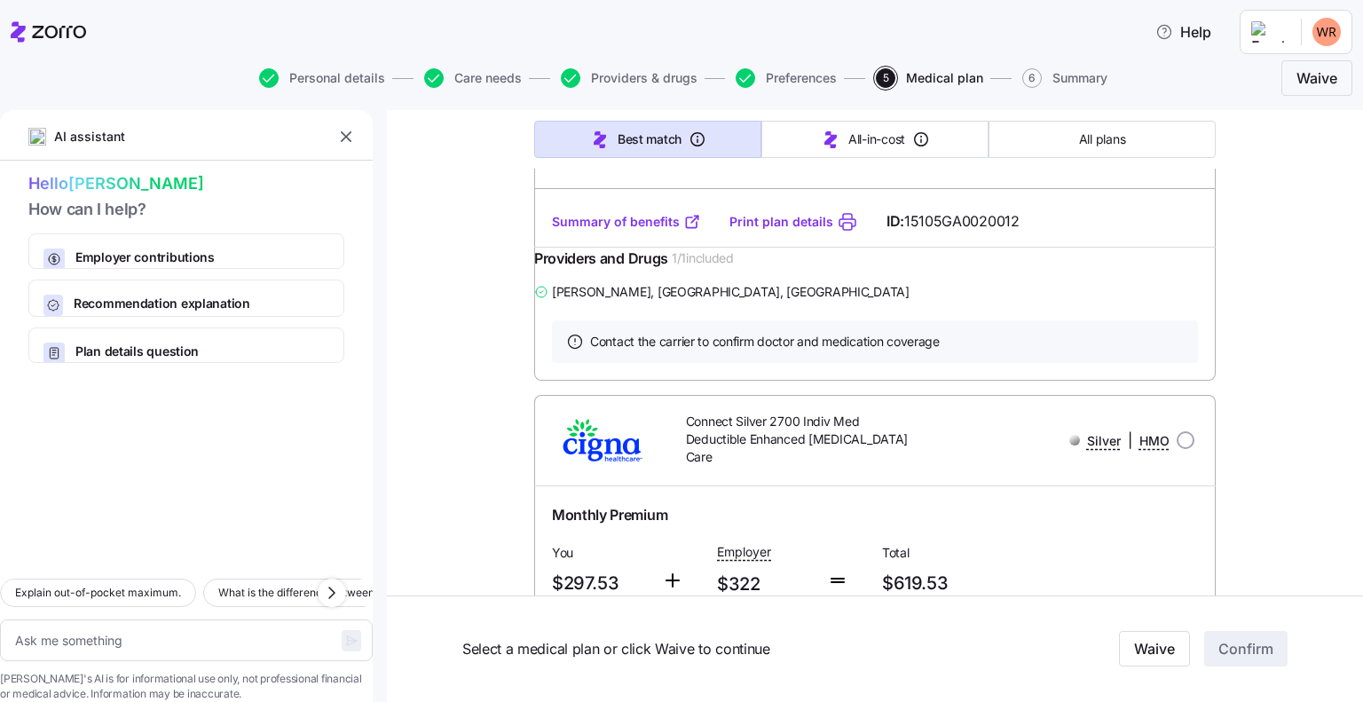
scroll to position [0, 0]
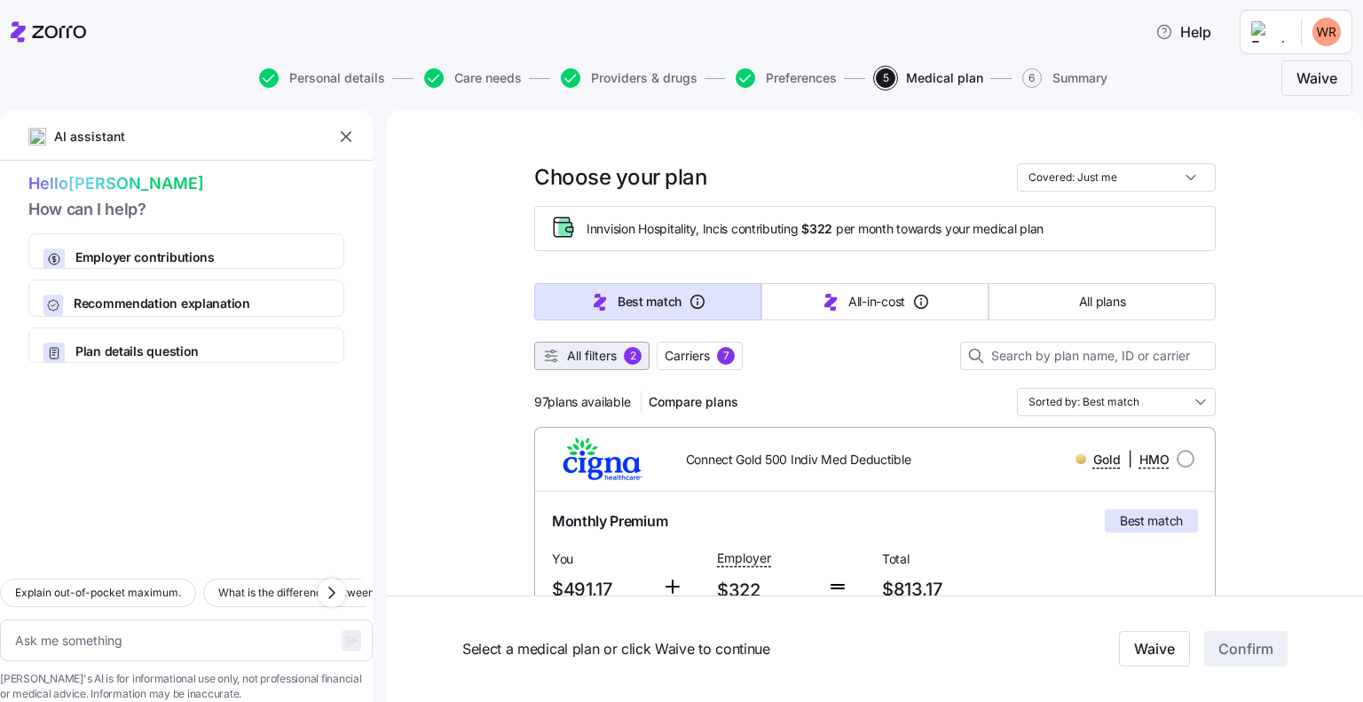
click at [593, 354] on span "All filters" at bounding box center [592, 356] width 50 height 18
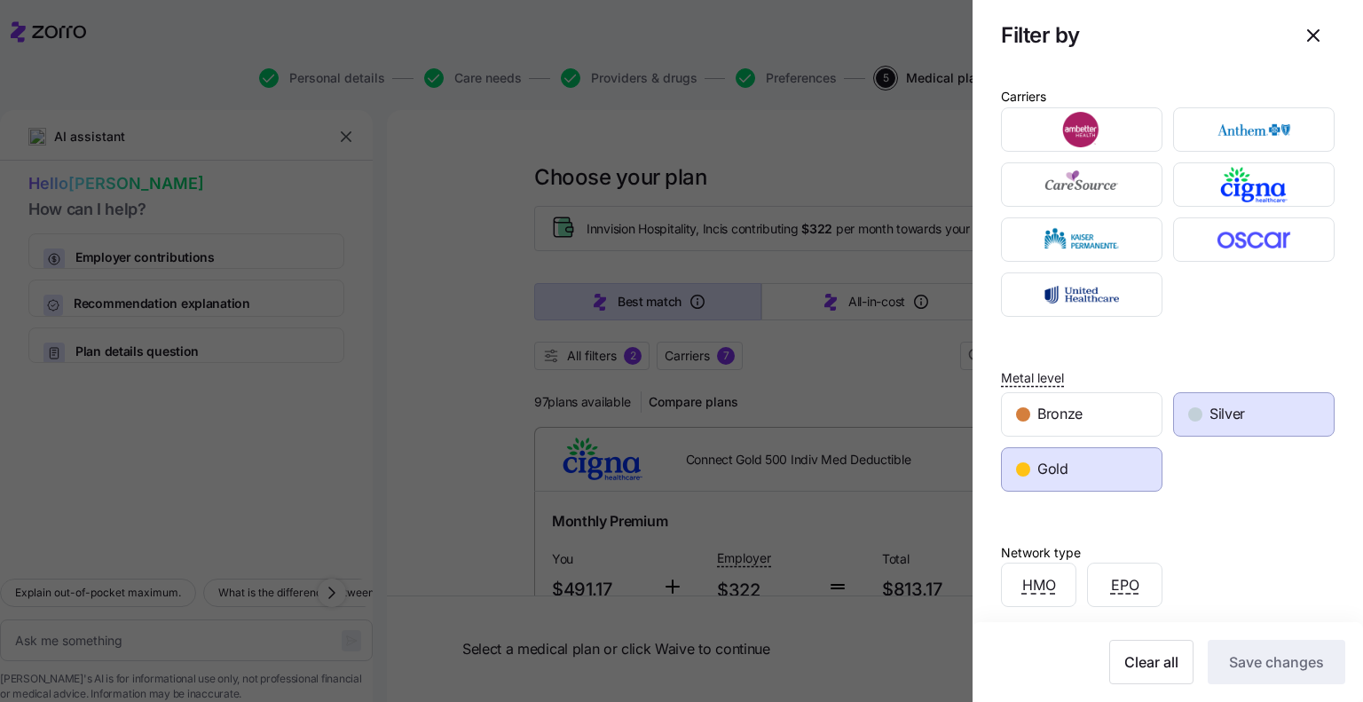
click at [827, 350] on div at bounding box center [681, 351] width 1363 height 702
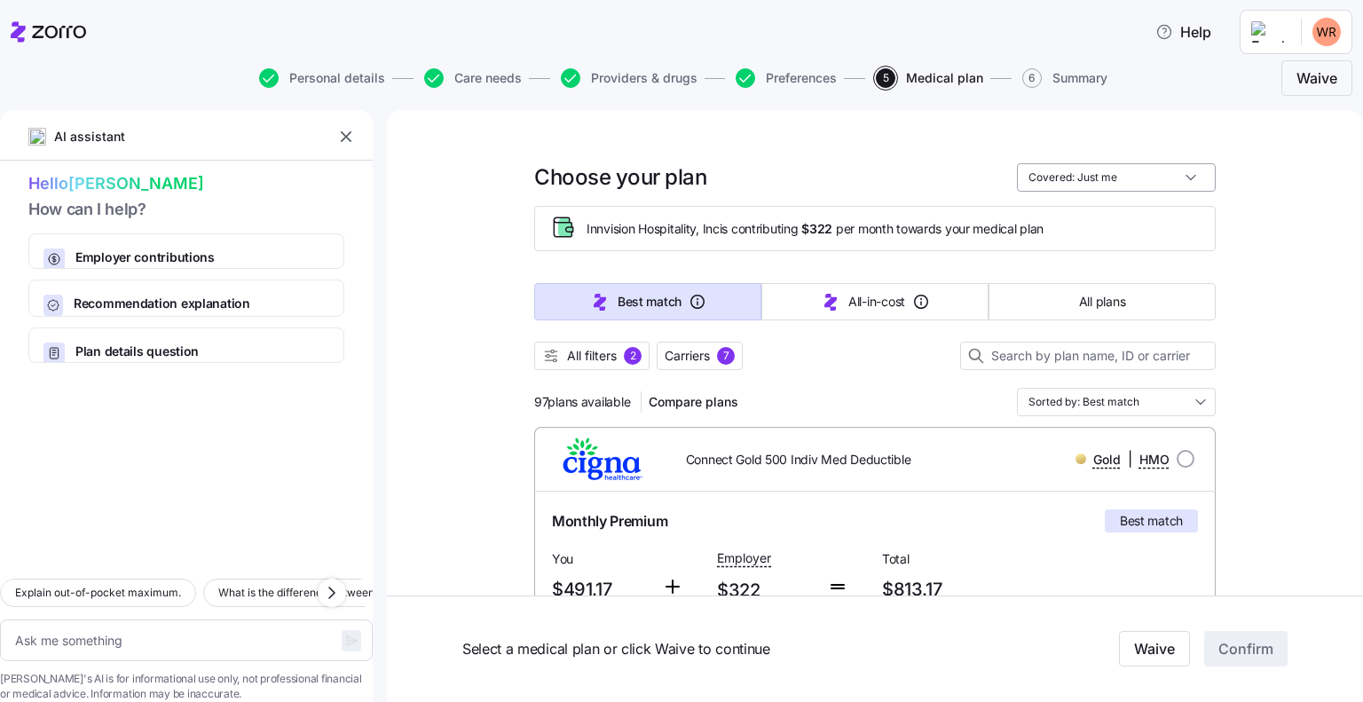
click at [1136, 168] on input "Covered: Just me" at bounding box center [1116, 177] width 199 height 28
click at [1168, 404] on input "Sorted by: Best match" at bounding box center [1116, 402] width 199 height 28
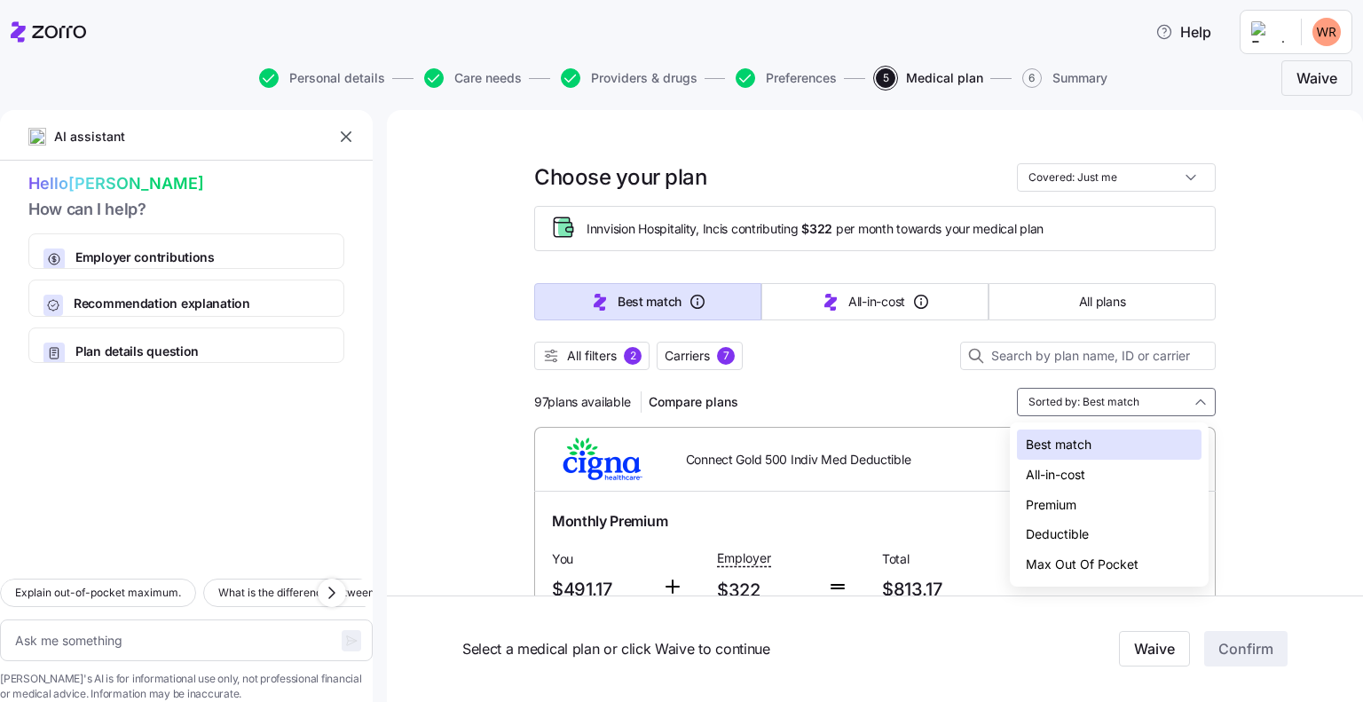
click at [1072, 531] on div "Deductible" at bounding box center [1109, 534] width 185 height 30
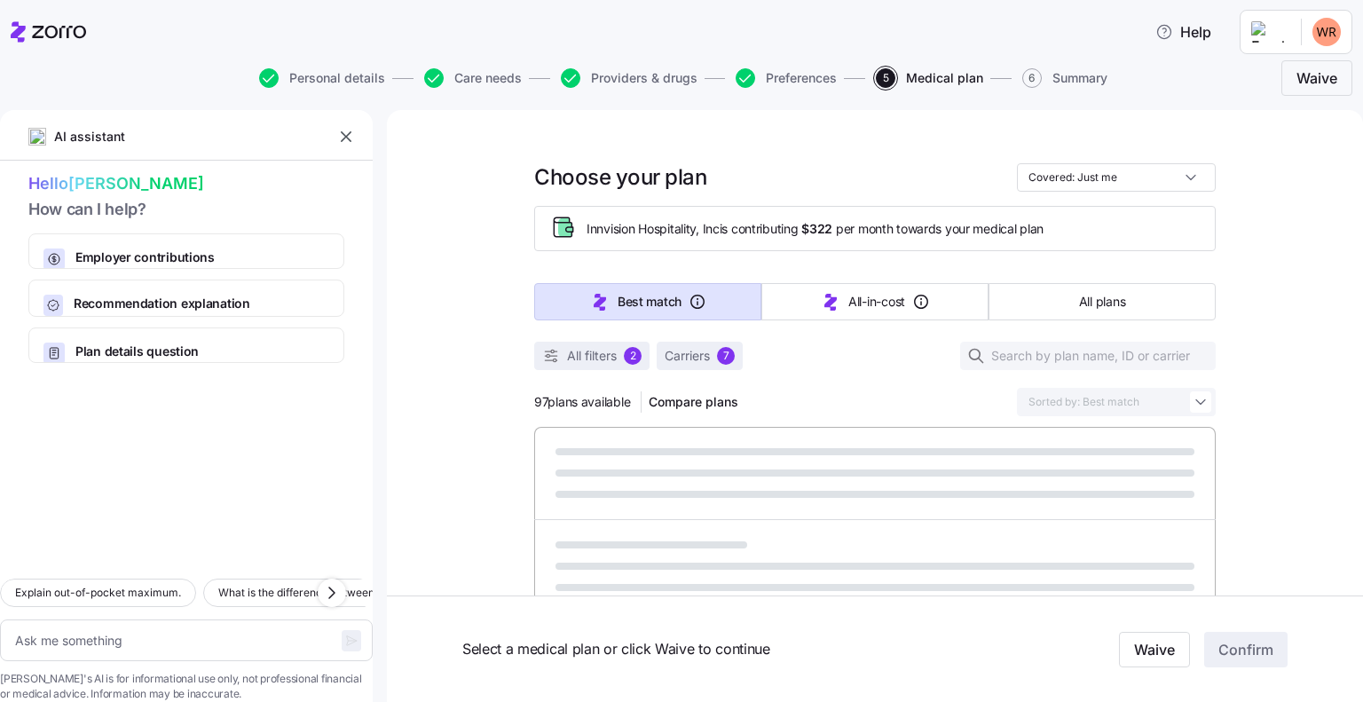
type textarea "x"
type input "Sorted by: Deductible"
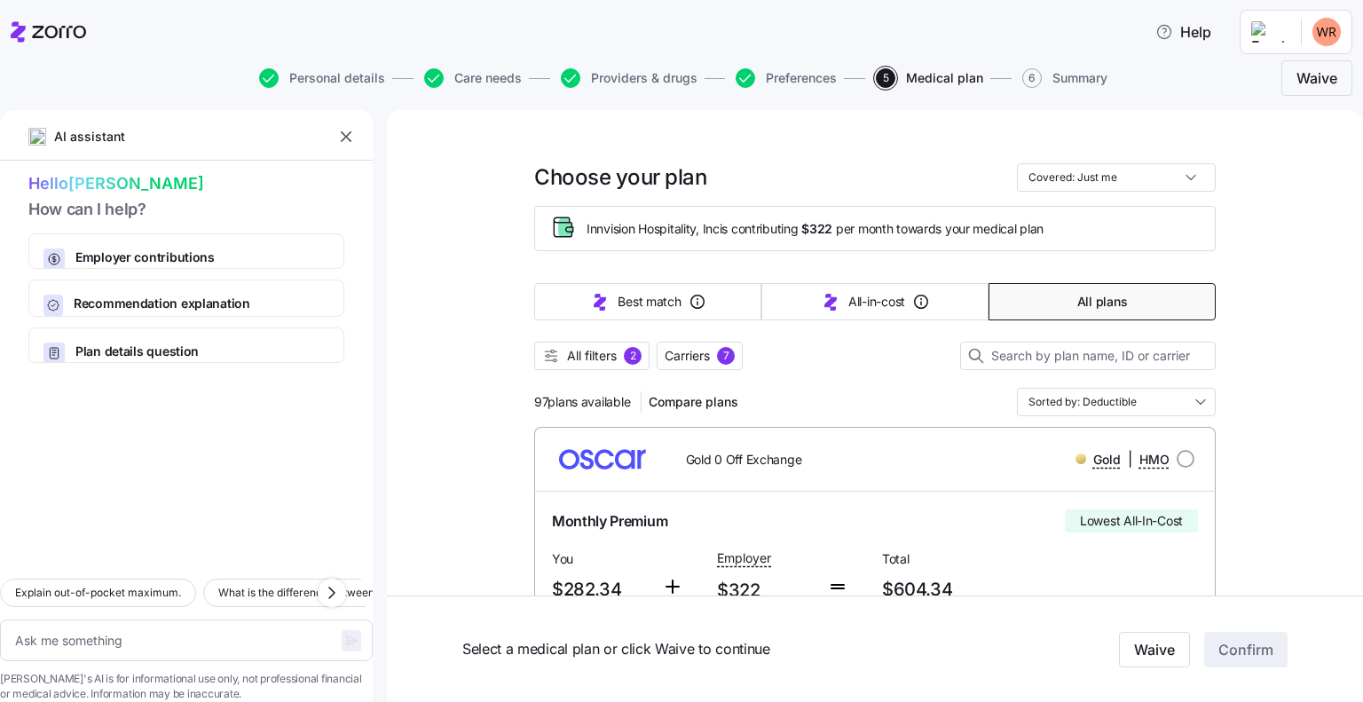
click at [641, 370] on div at bounding box center [874, 379] width 681 height 18
click at [631, 358] on div "2" at bounding box center [633, 356] width 18 height 18
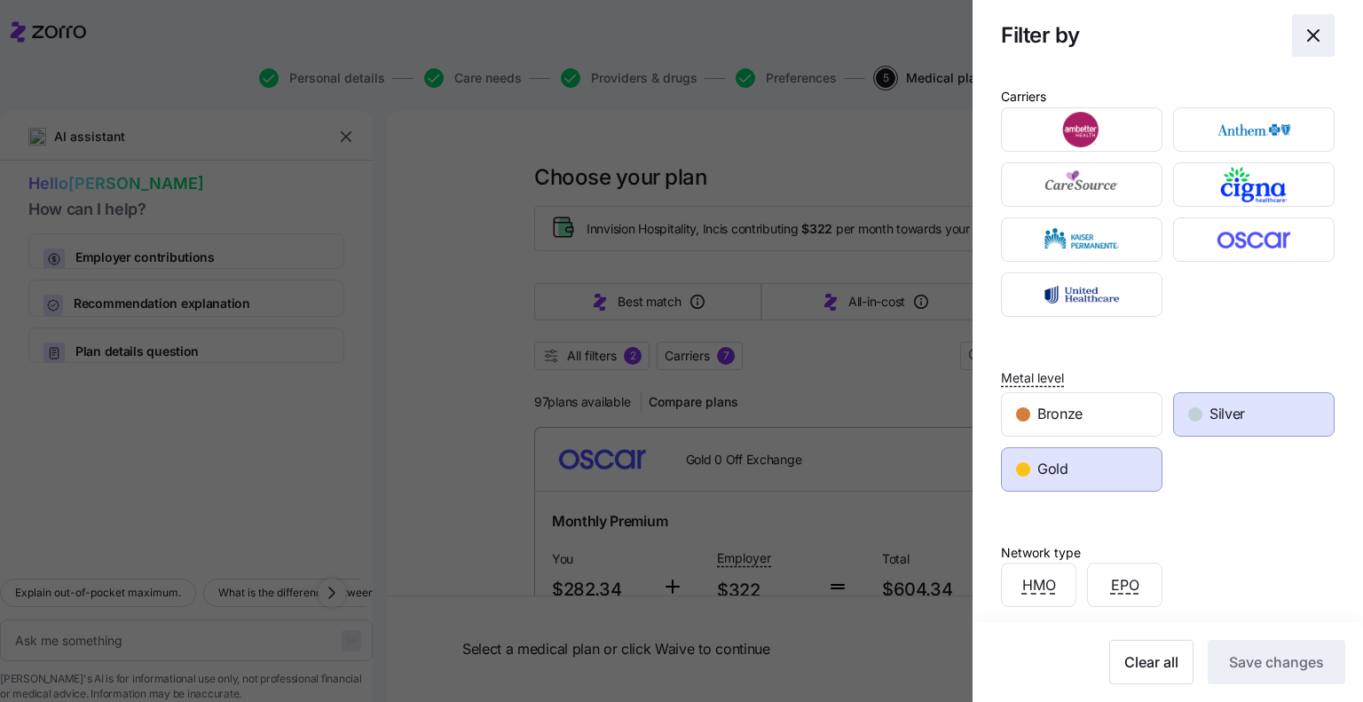
click at [1302, 28] on icon "button" at bounding box center [1312, 35] width 21 height 21
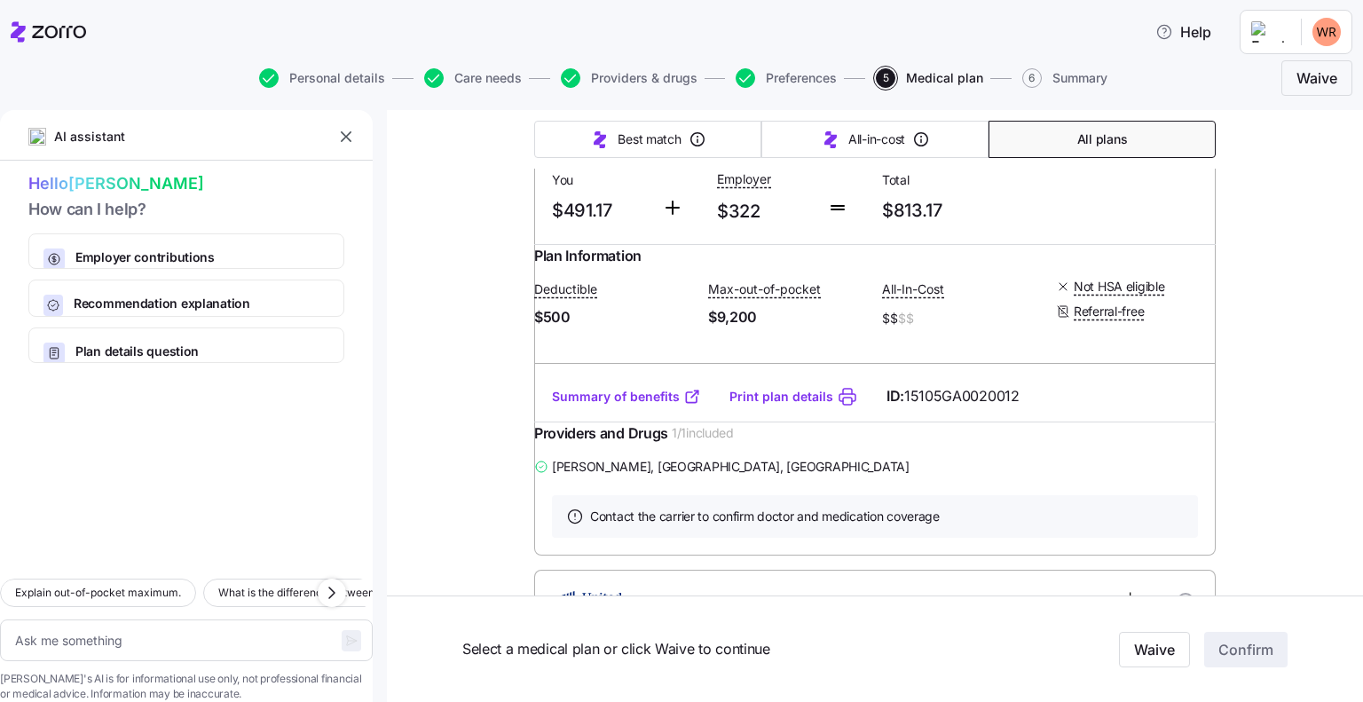
scroll to position [1706, 0]
click at [601, 406] on link "Summary of benefits" at bounding box center [626, 398] width 149 height 18
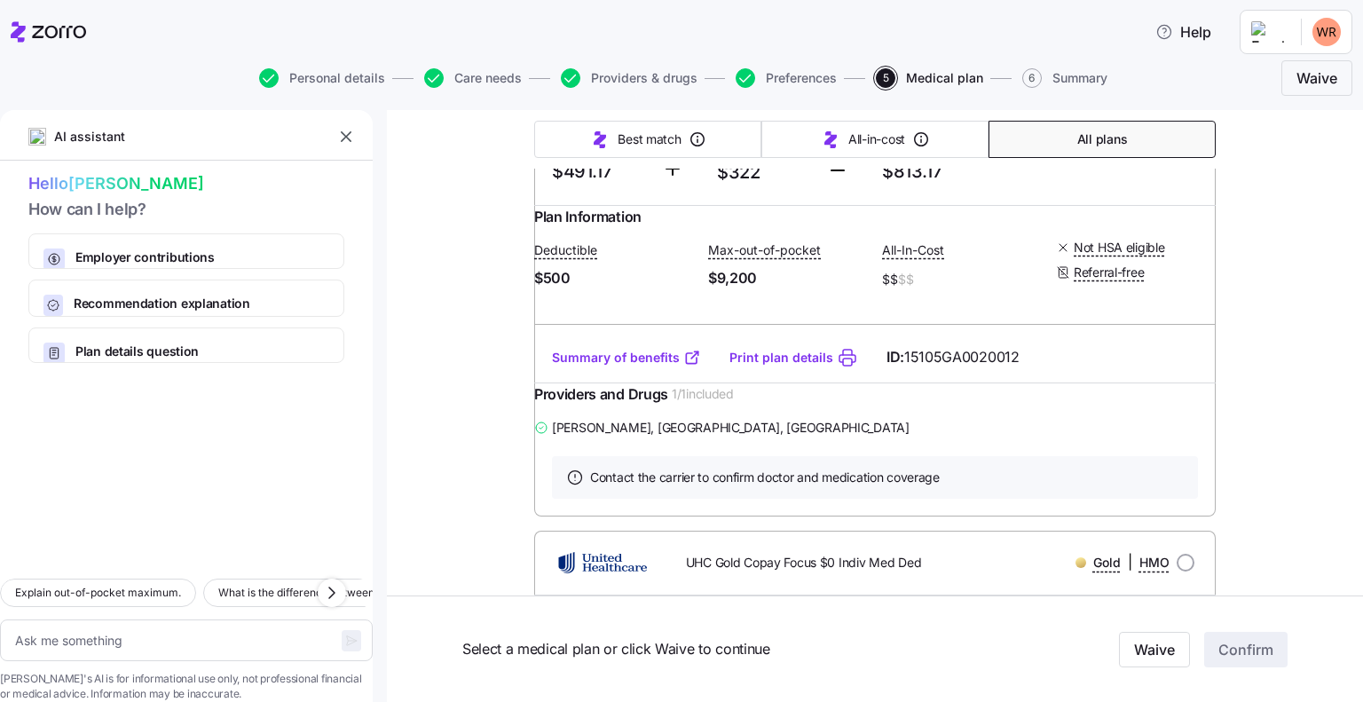
scroll to position [1750, 0]
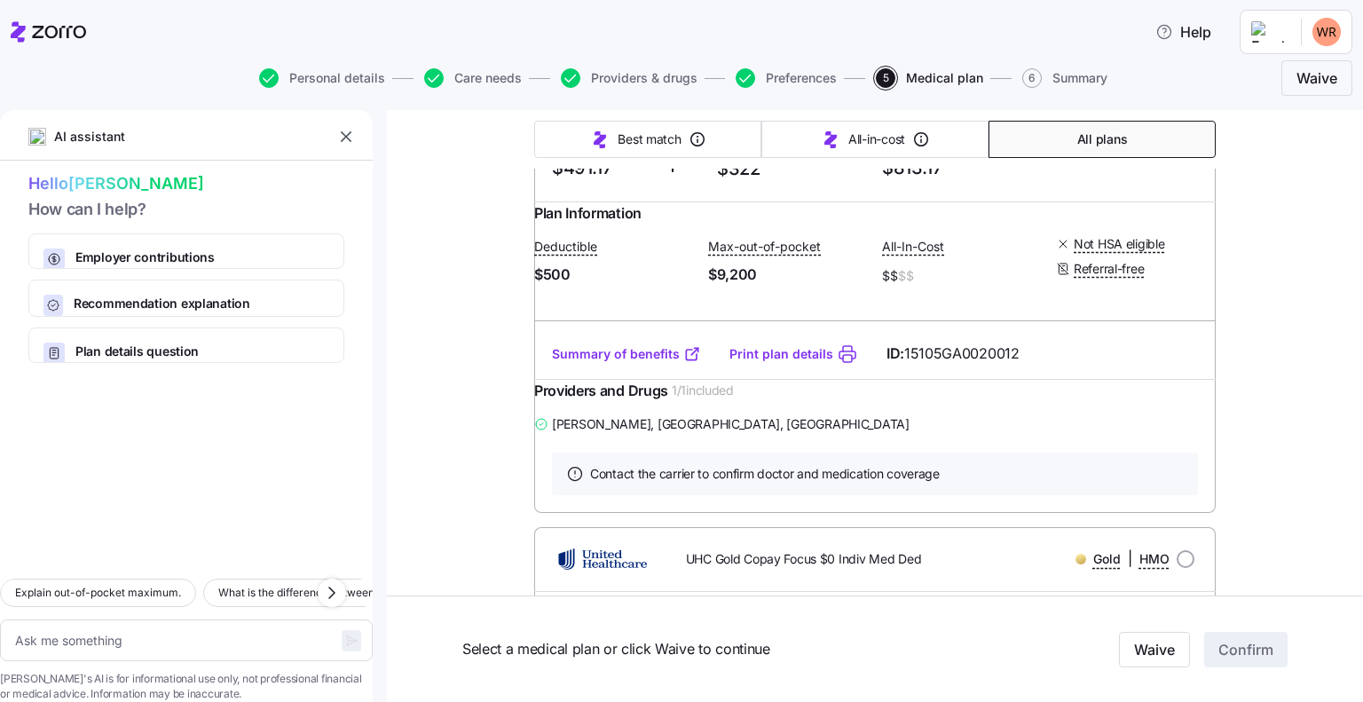
click at [798, 363] on link "Print plan details" at bounding box center [781, 354] width 104 height 18
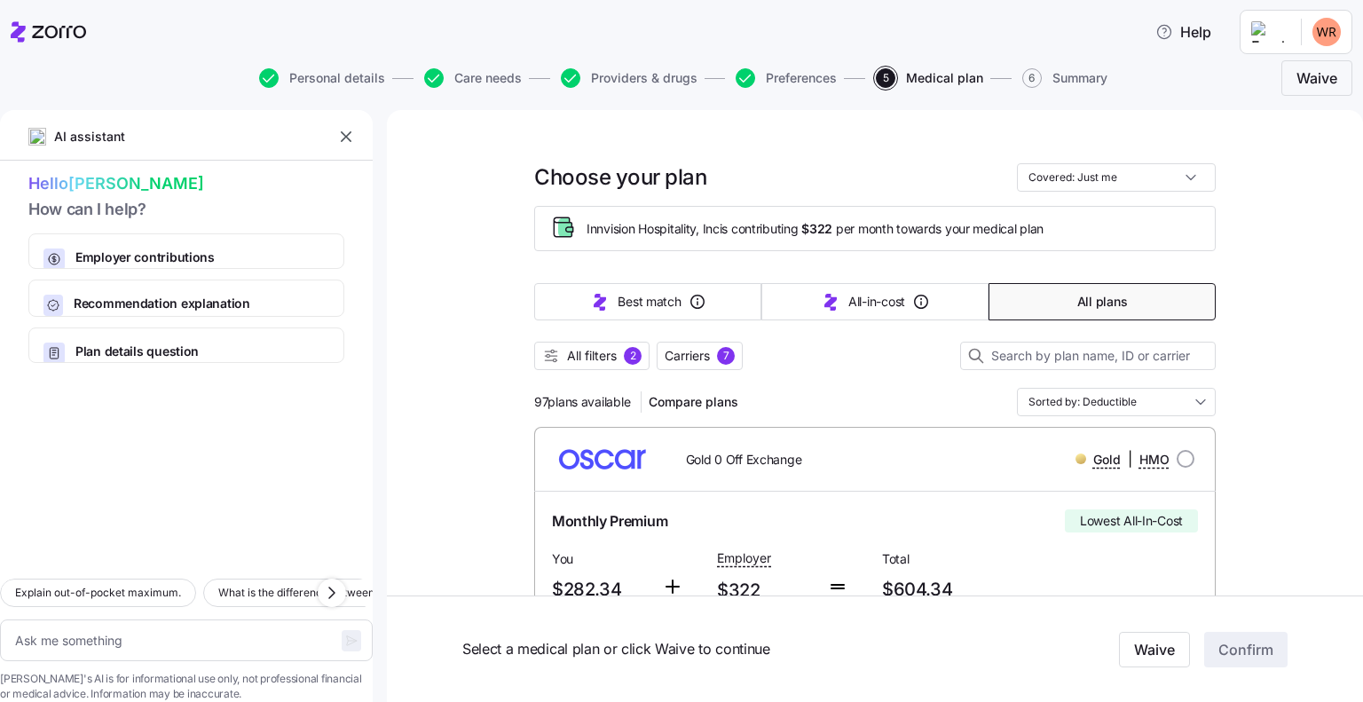
click at [597, 362] on span "All filters" at bounding box center [592, 356] width 50 height 18
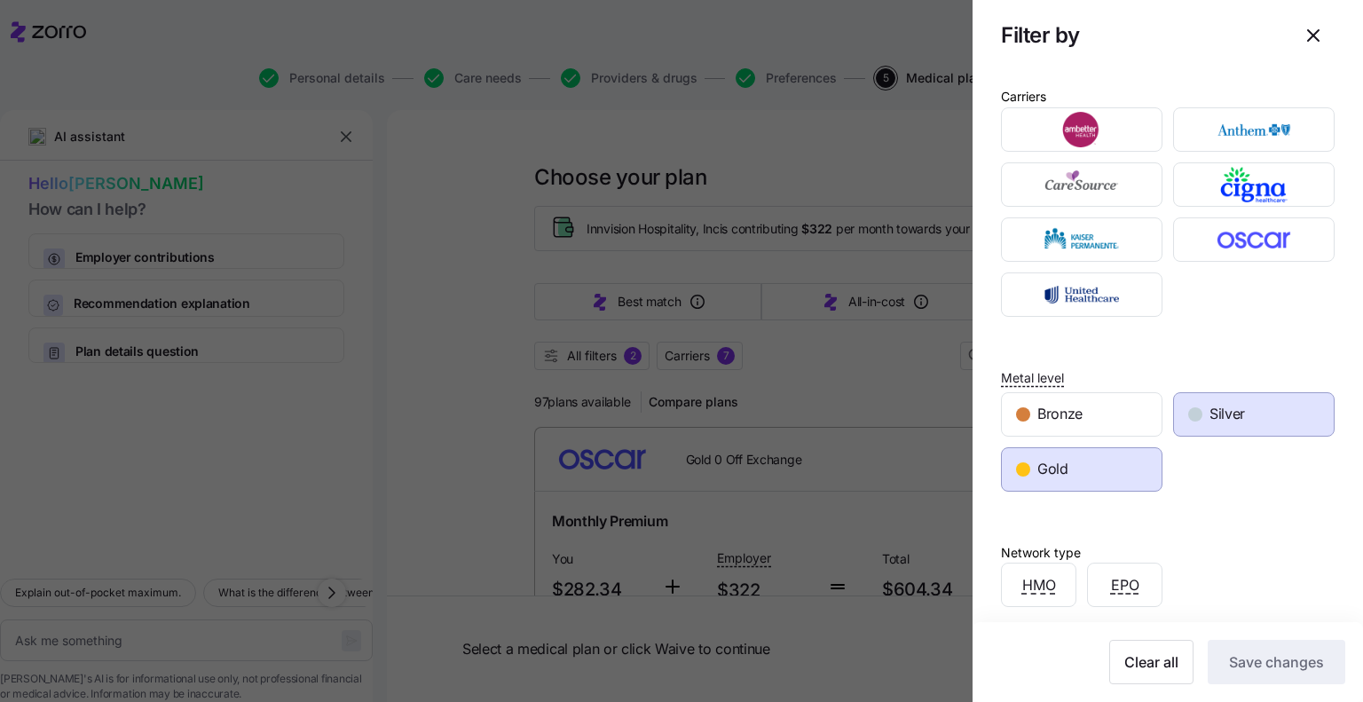
click at [470, 331] on div at bounding box center [681, 351] width 1363 height 702
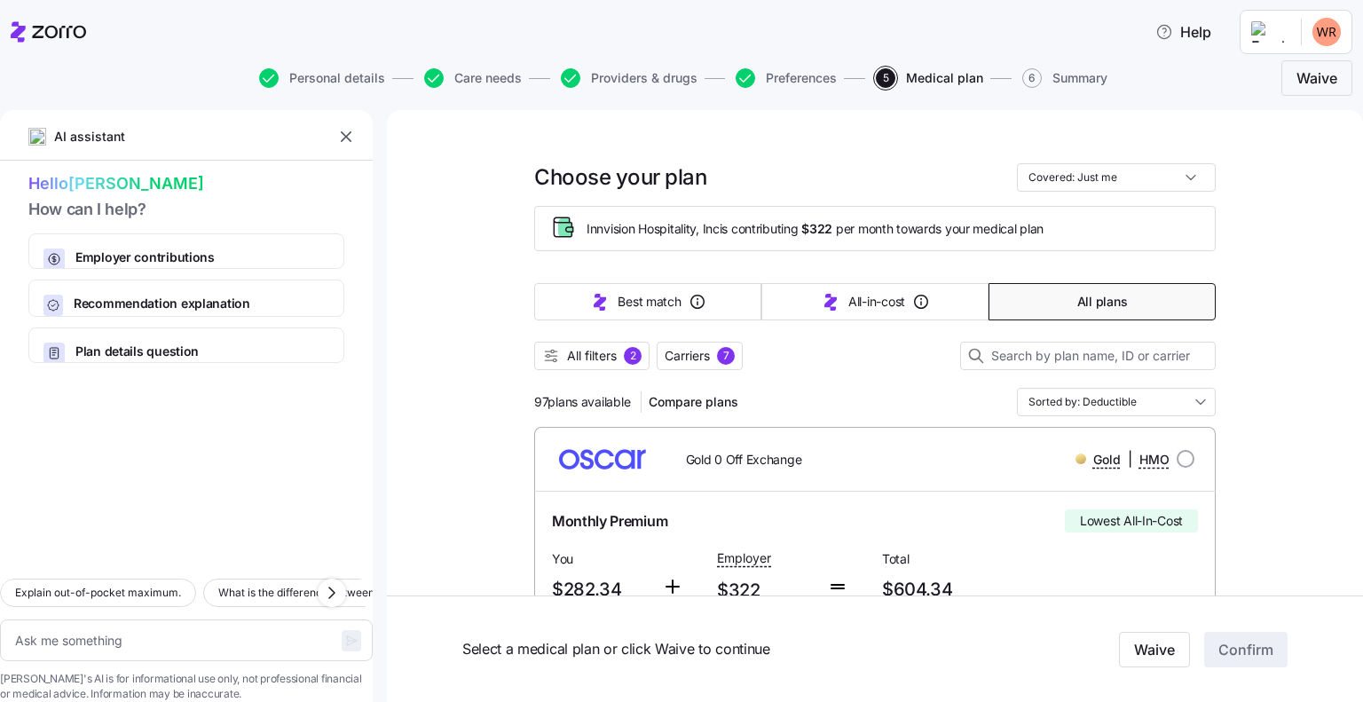
click at [1111, 181] on input "Covered: Just me" at bounding box center [1116, 177] width 199 height 28
click at [1111, 177] on input "Covered: Just me" at bounding box center [1116, 177] width 199 height 28
click at [1076, 404] on input "Sorted by: Deductible" at bounding box center [1116, 402] width 199 height 28
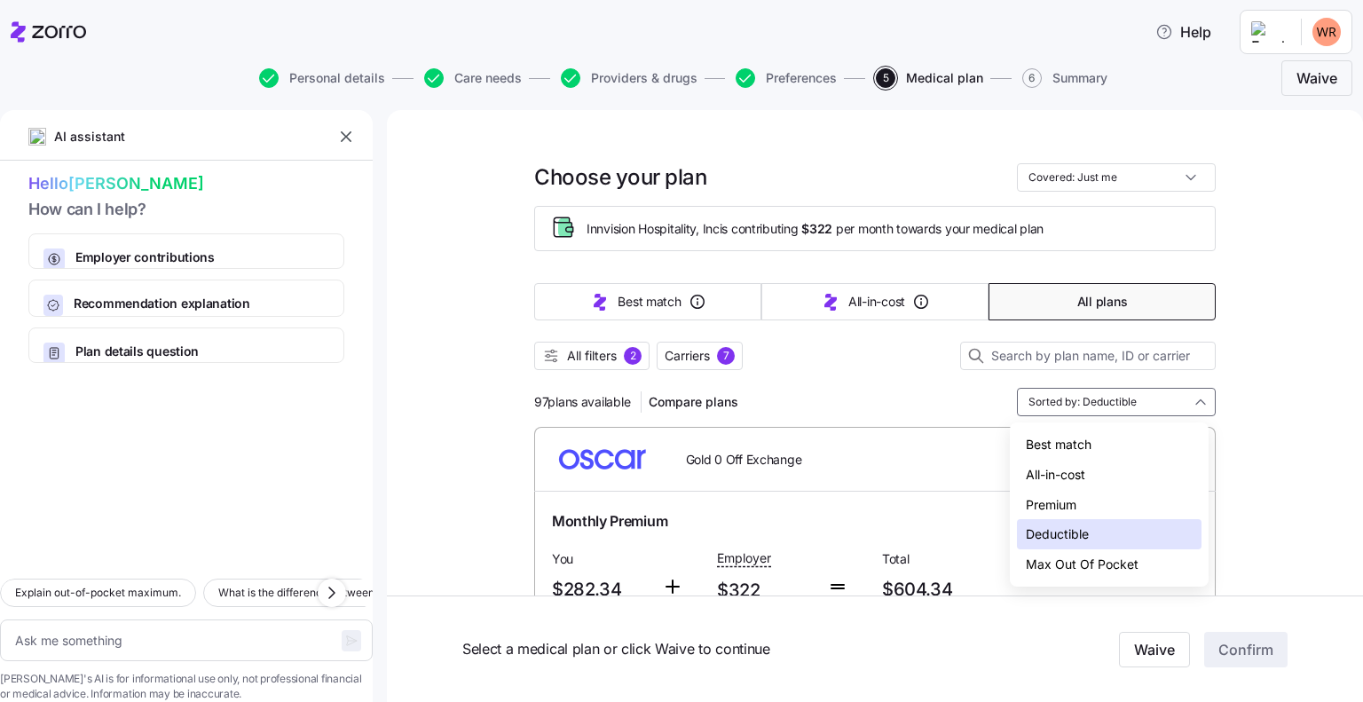
click at [1072, 442] on div "Best match" at bounding box center [1109, 444] width 185 height 30
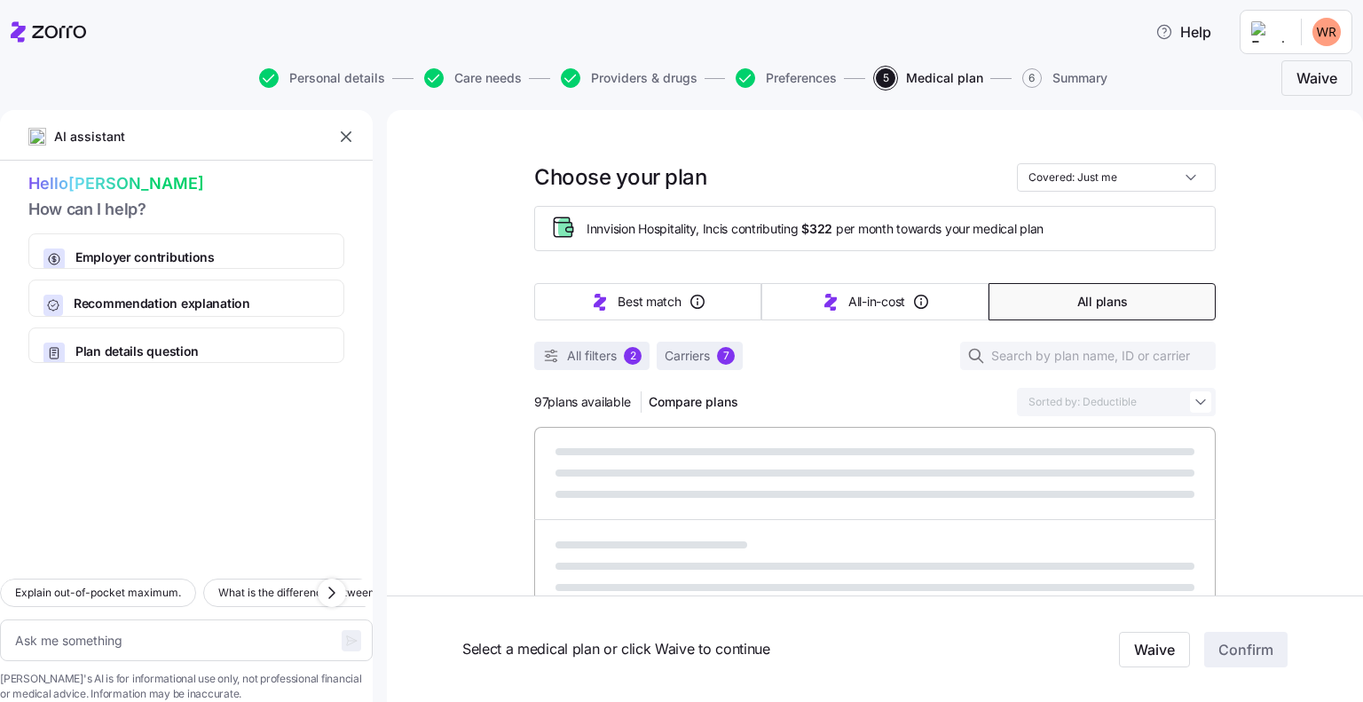
type textarea "x"
type input "Sorted by: Best match"
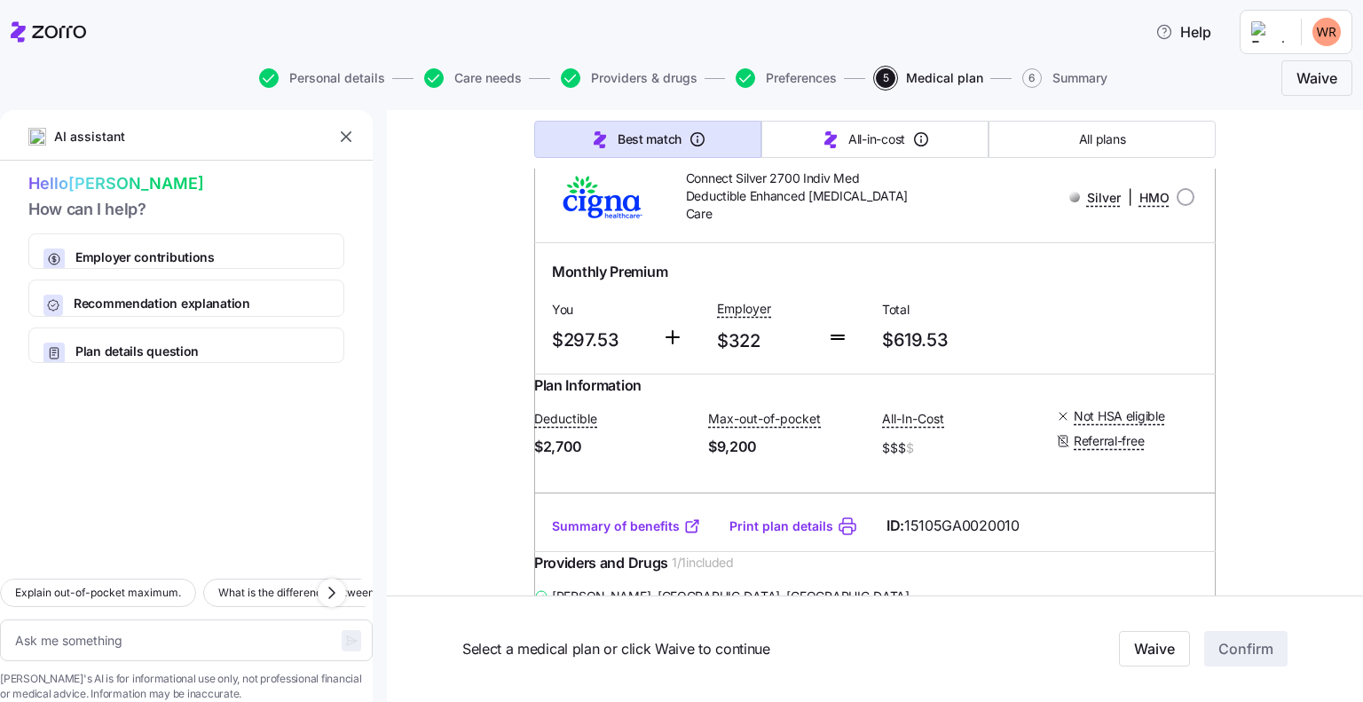
scroll to position [800, 0]
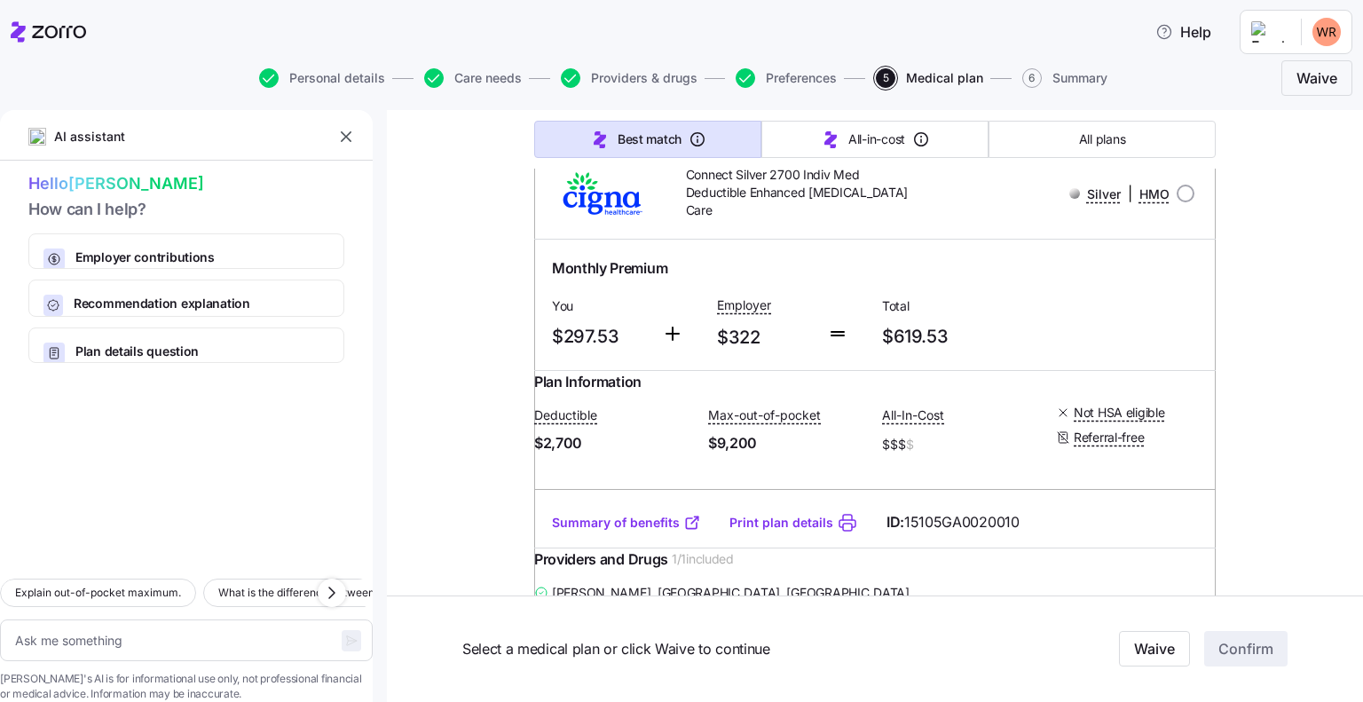
click at [761, 531] on link "Print plan details" at bounding box center [781, 523] width 104 height 18
type textarea "x"
